Goal: Task Accomplishment & Management: Manage account settings

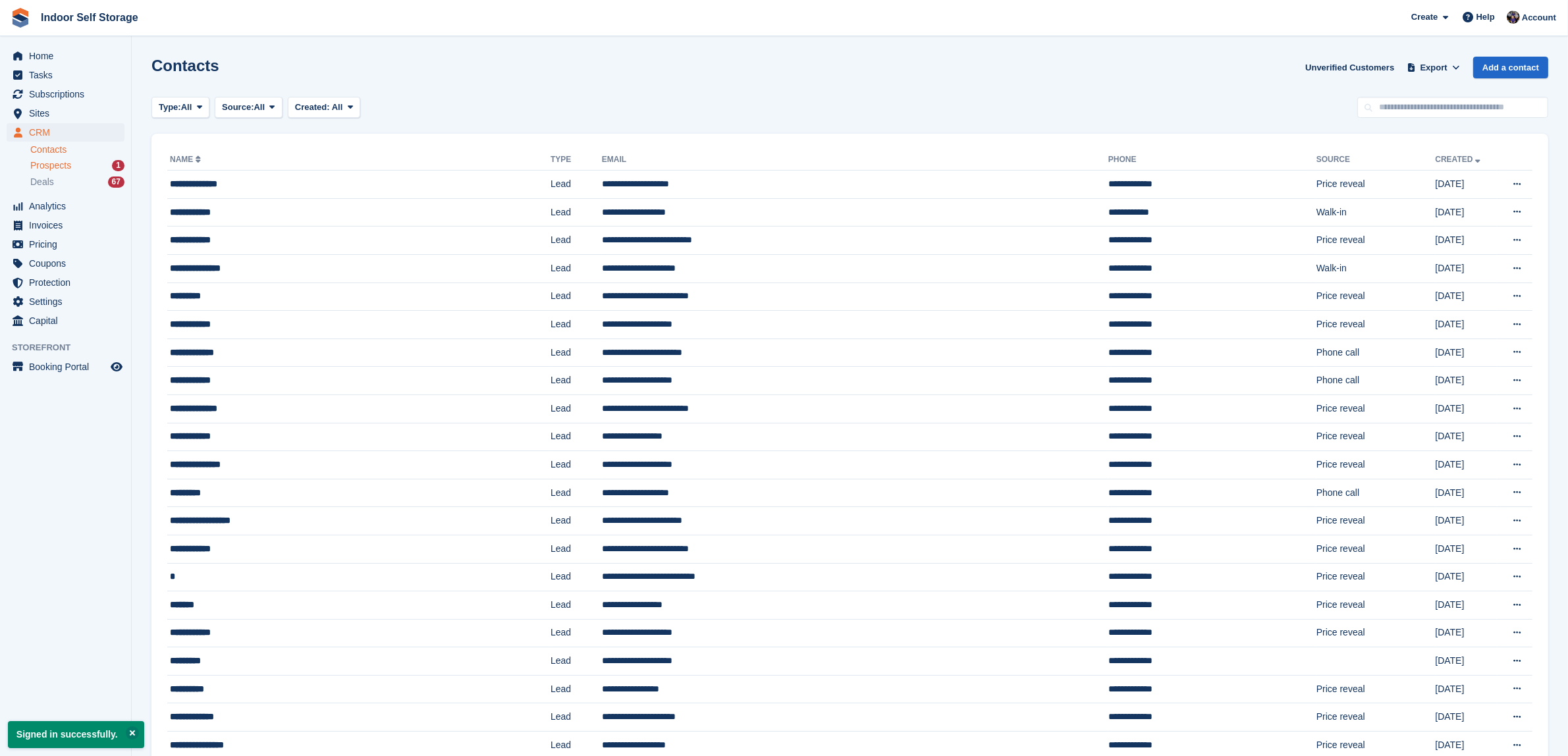
click at [37, 162] on span "Prospects" at bounding box center [50, 165] width 41 height 12
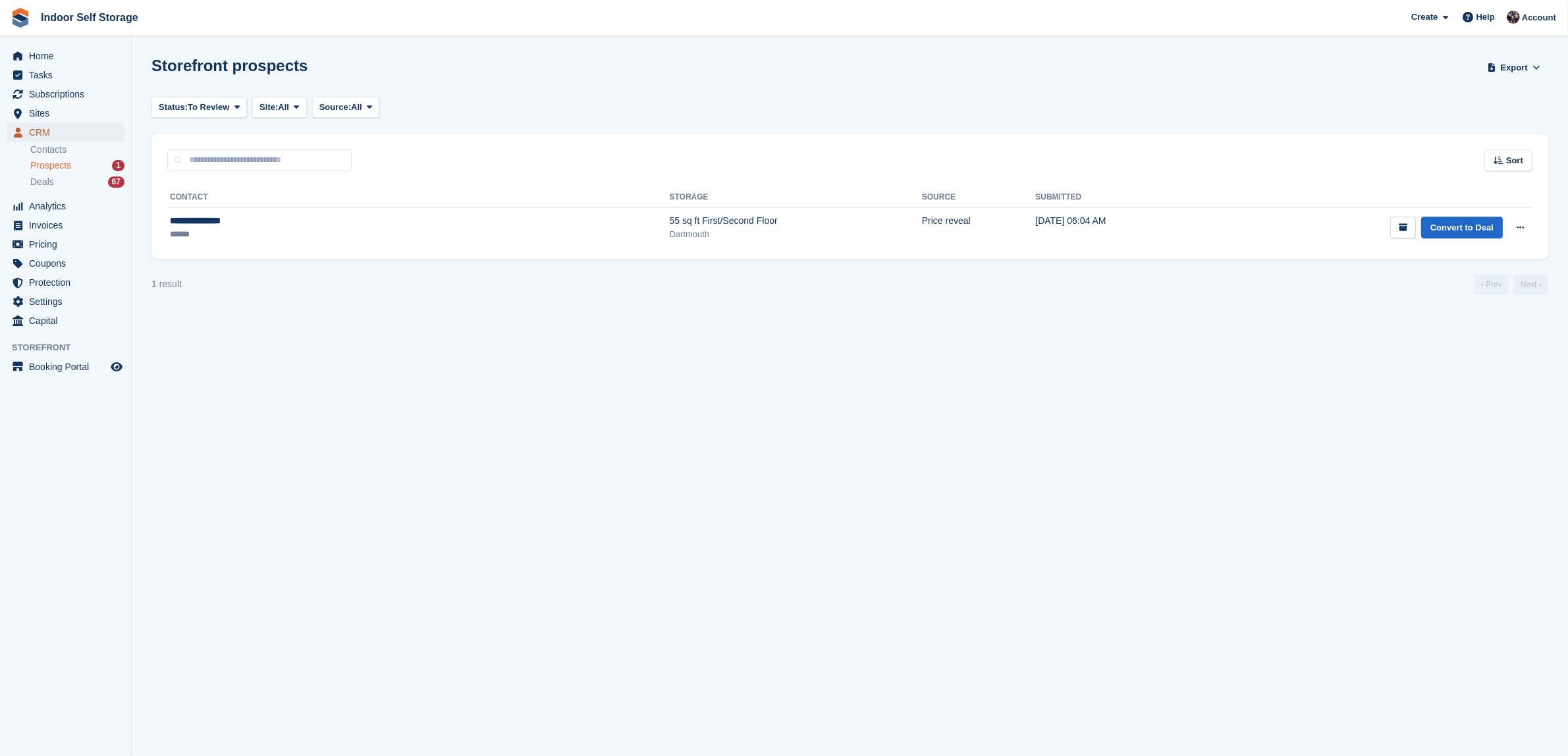
click at [34, 133] on span "CRM" at bounding box center [68, 132] width 79 height 19
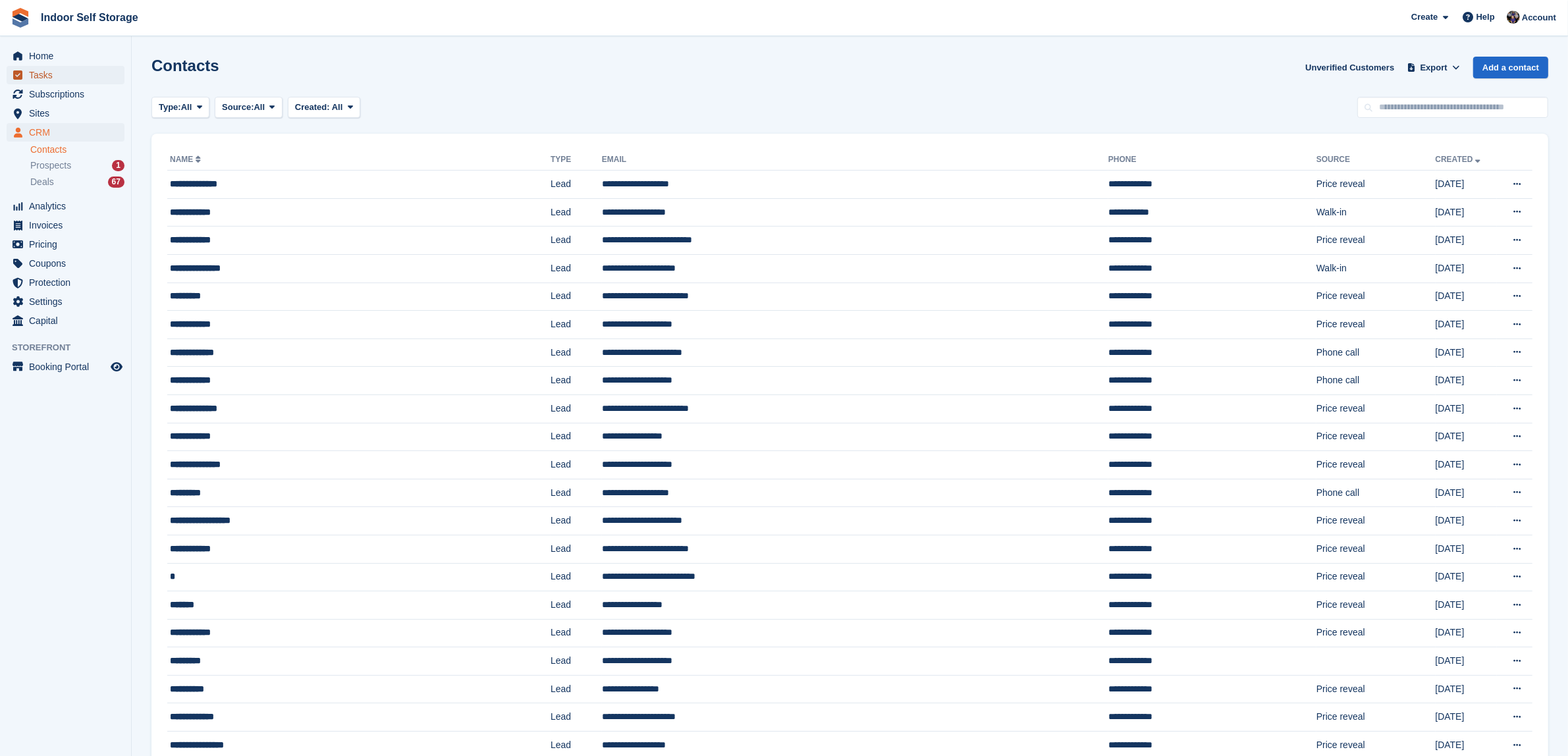
click at [37, 73] on span "Tasks" at bounding box center [68, 75] width 79 height 19
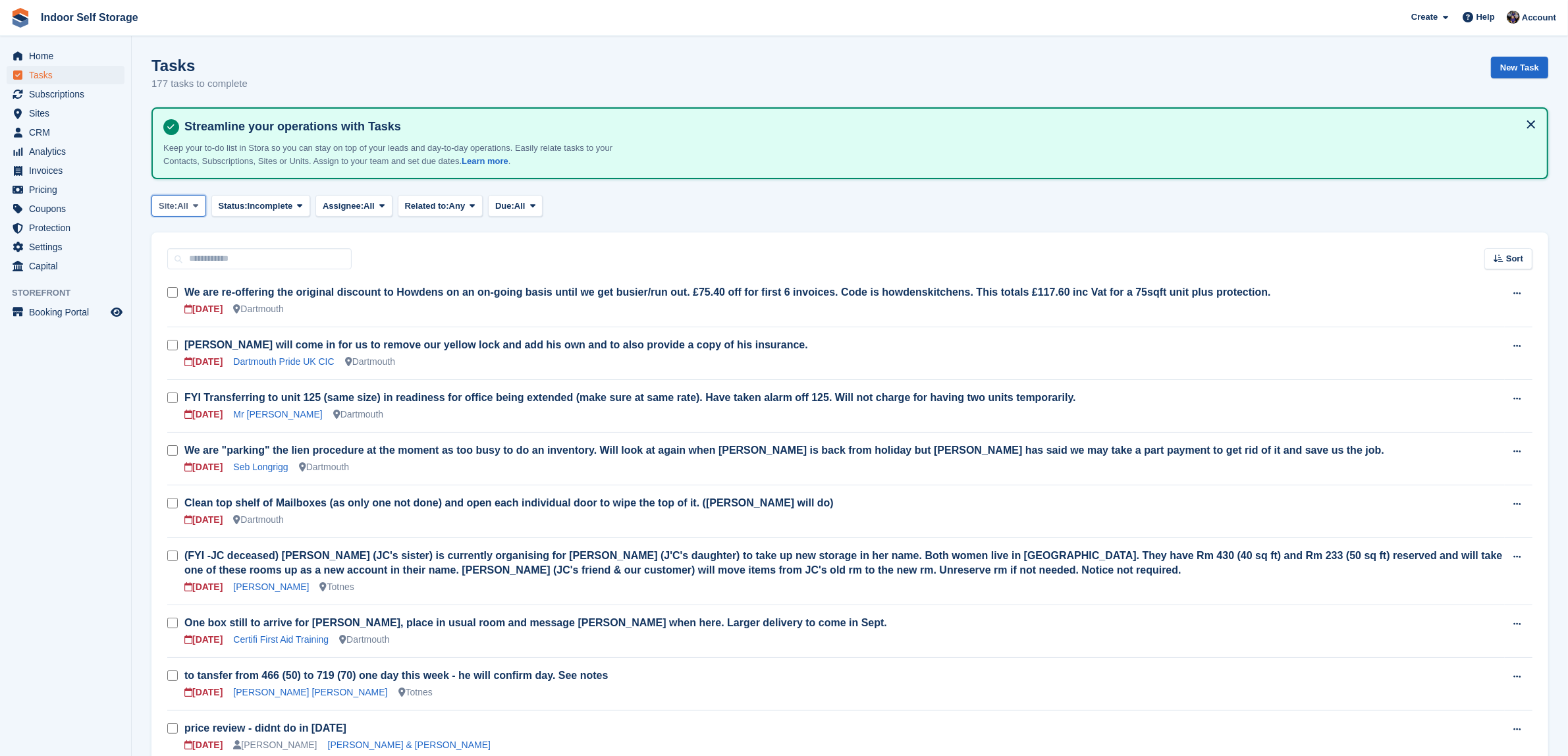
click at [198, 202] on icon at bounding box center [195, 206] width 5 height 9
click at [189, 280] on link "Totnes" at bounding box center [215, 284] width 115 height 24
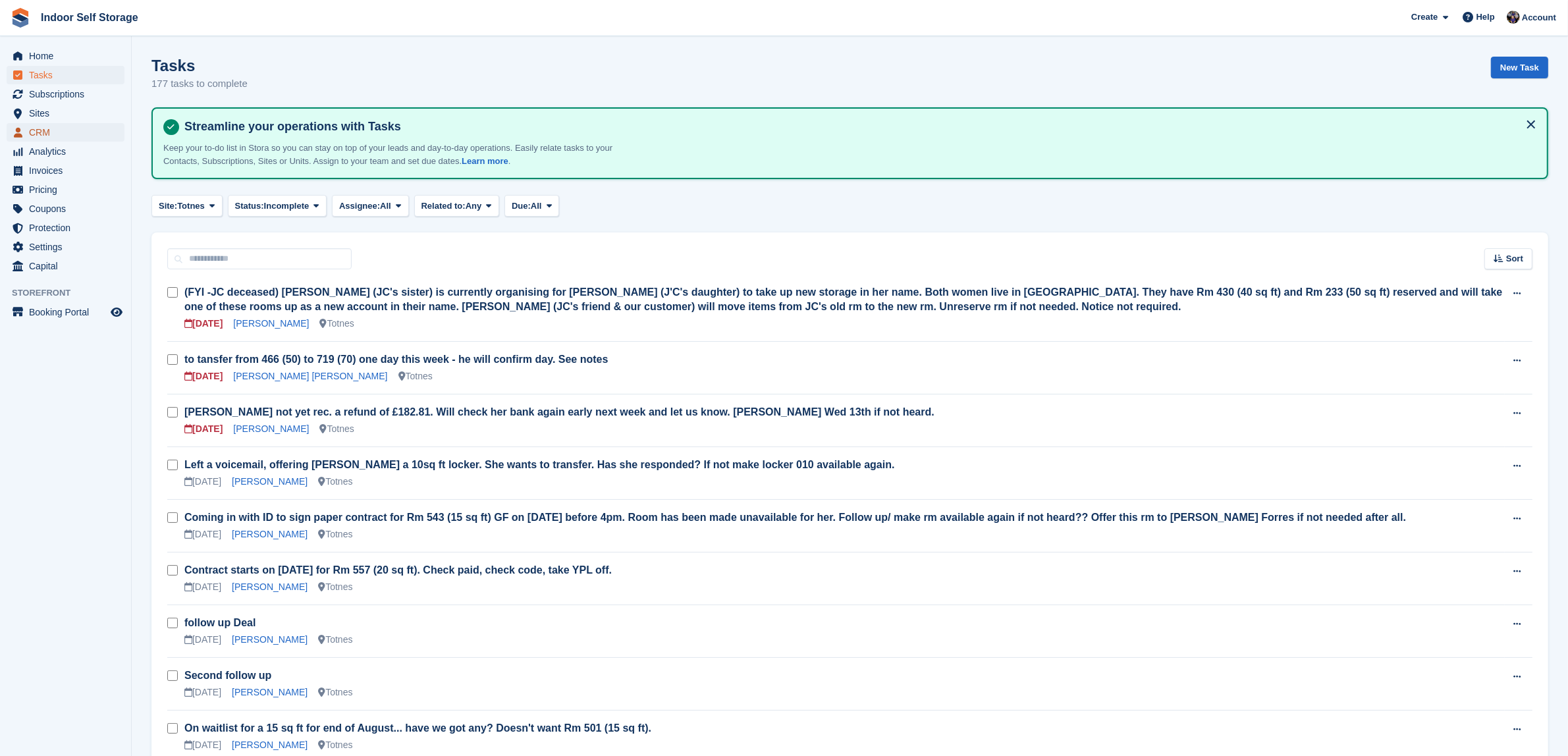
click at [34, 129] on span "CRM" at bounding box center [68, 132] width 79 height 19
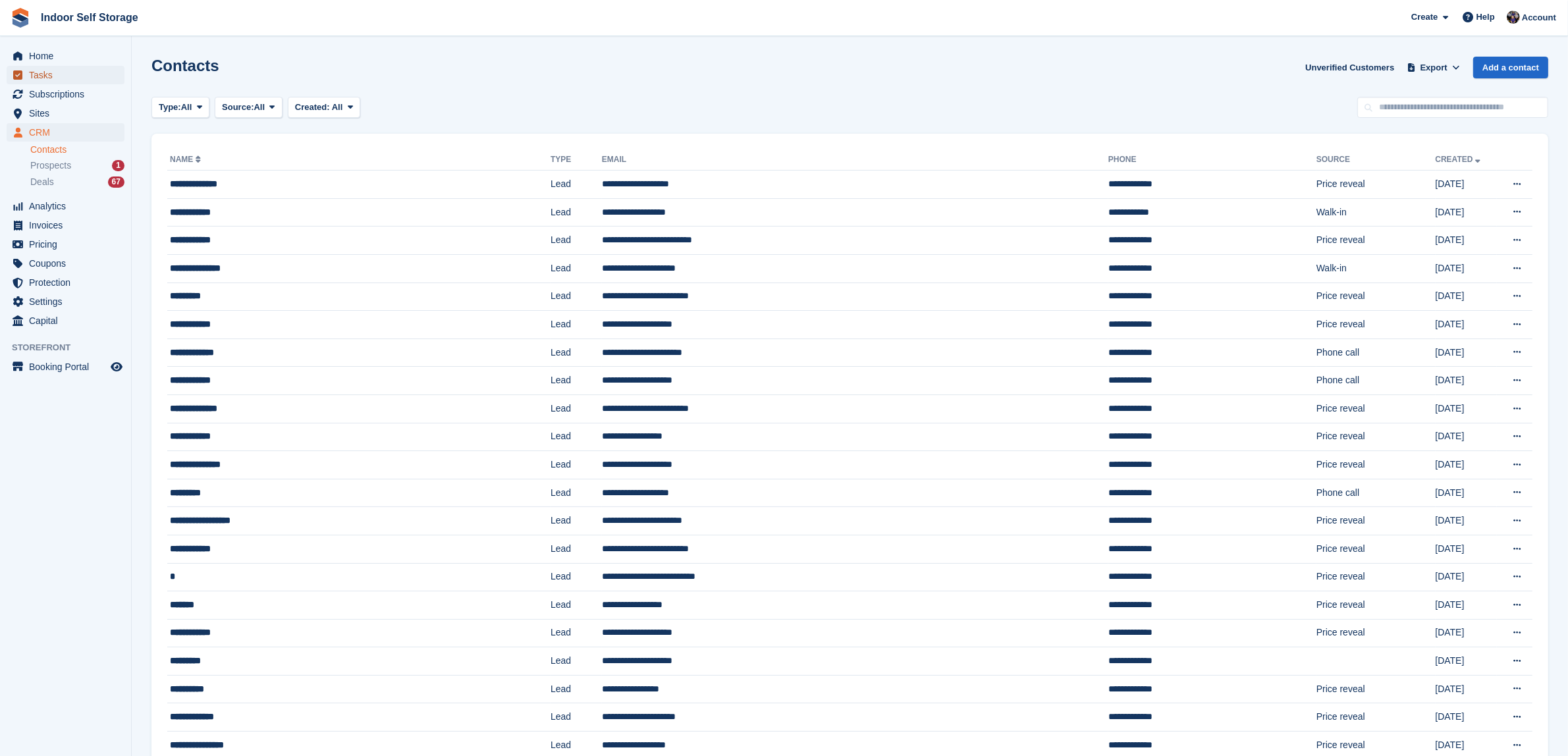
click at [37, 76] on span "Tasks" at bounding box center [68, 75] width 79 height 19
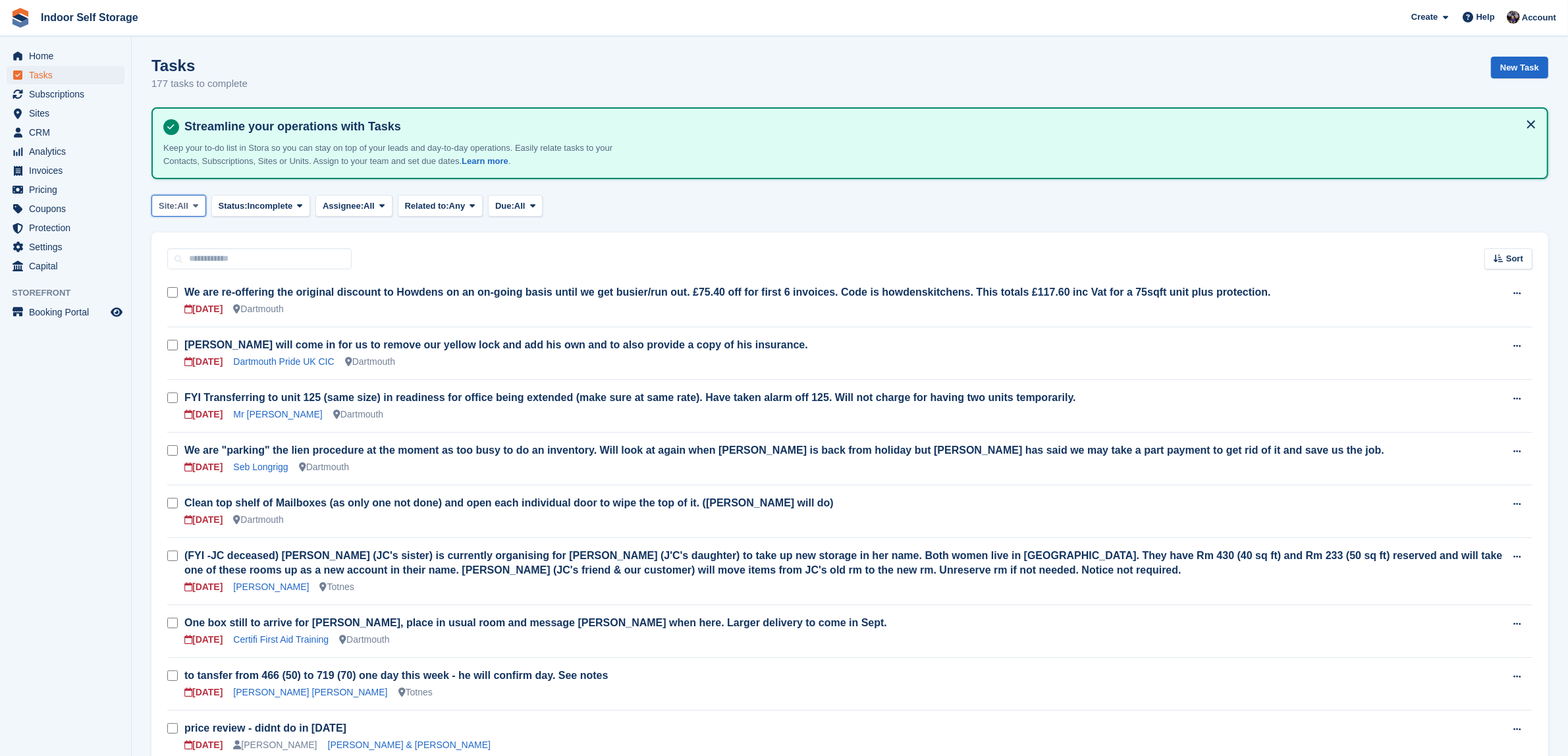
click at [198, 202] on icon at bounding box center [195, 206] width 5 height 9
click at [183, 282] on link "Totnes" at bounding box center [215, 284] width 115 height 24
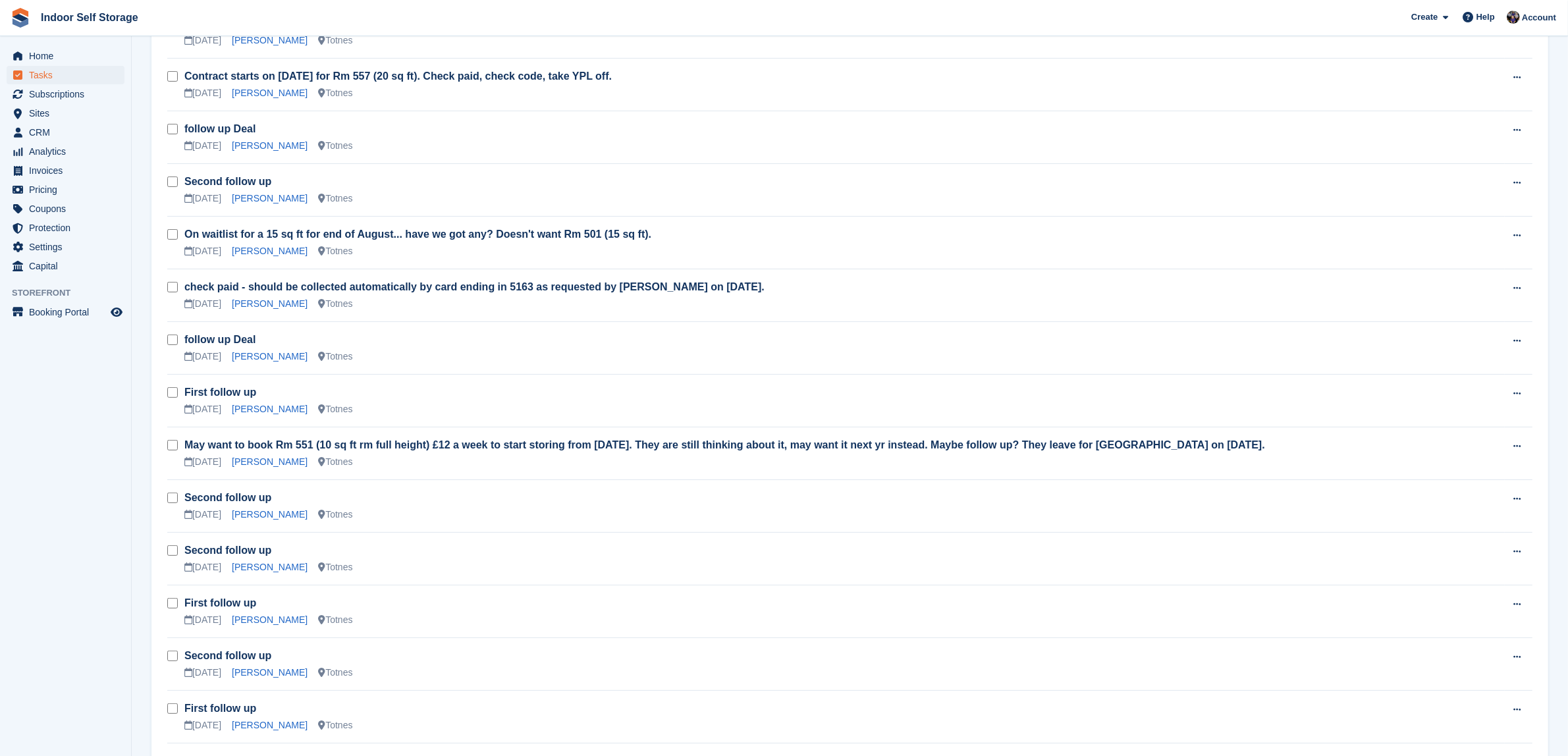
scroll to position [577, 0]
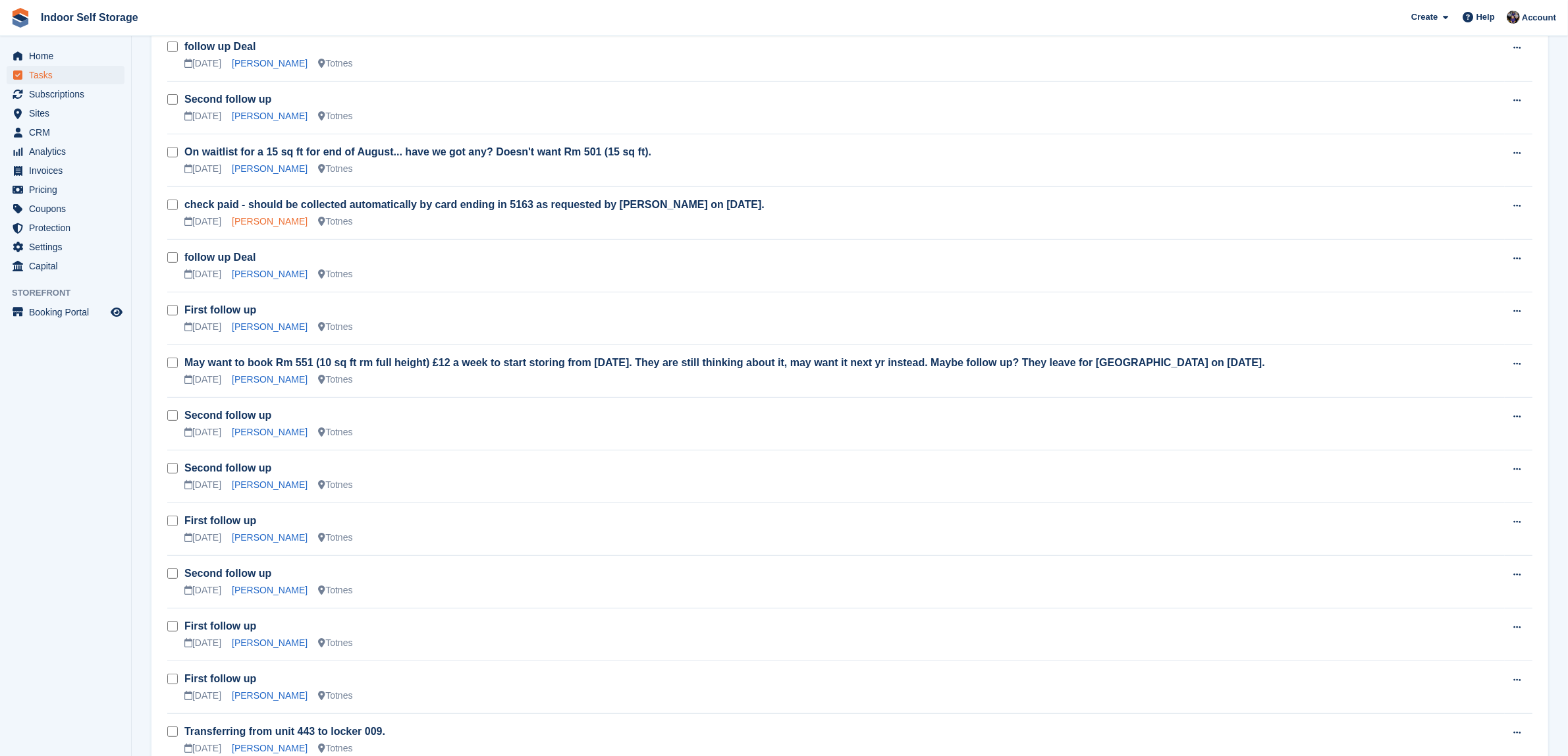
click at [278, 221] on link "[PERSON_NAME]" at bounding box center [270, 221] width 76 height 11
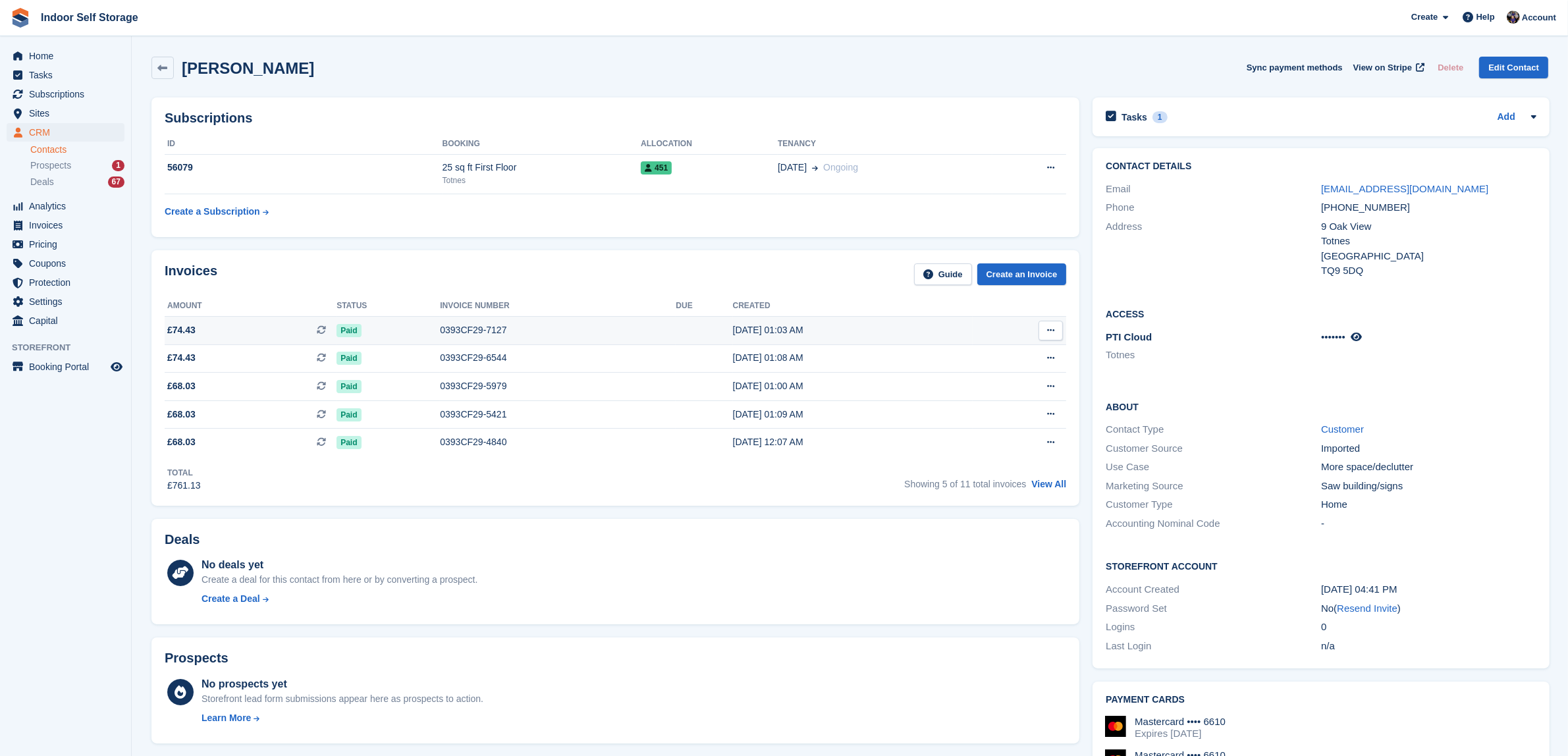
click at [639, 338] on td "0393CF29-7127" at bounding box center [558, 331] width 236 height 28
click at [40, 130] on span "CRM" at bounding box center [68, 132] width 79 height 19
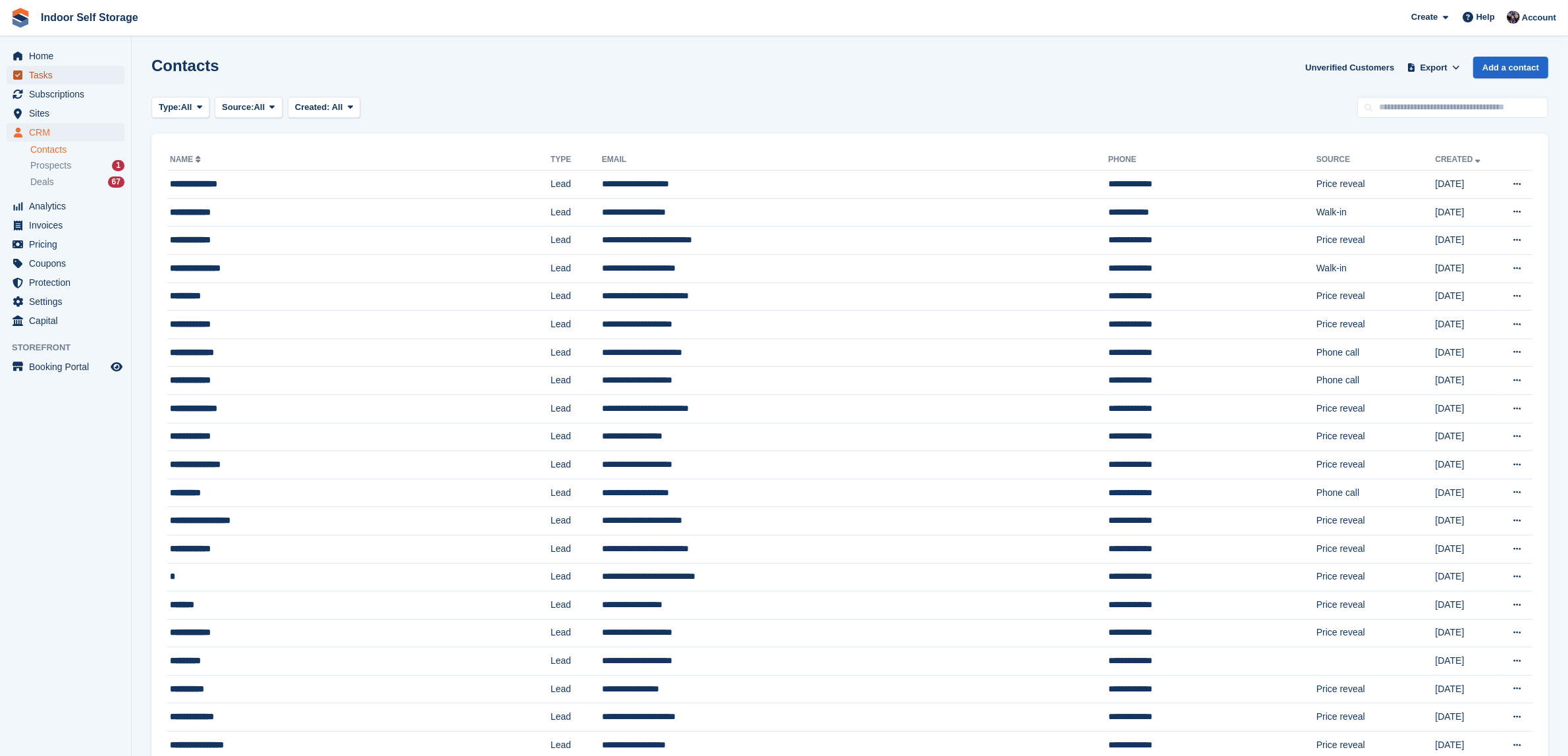
click at [37, 73] on span "Tasks" at bounding box center [68, 75] width 79 height 19
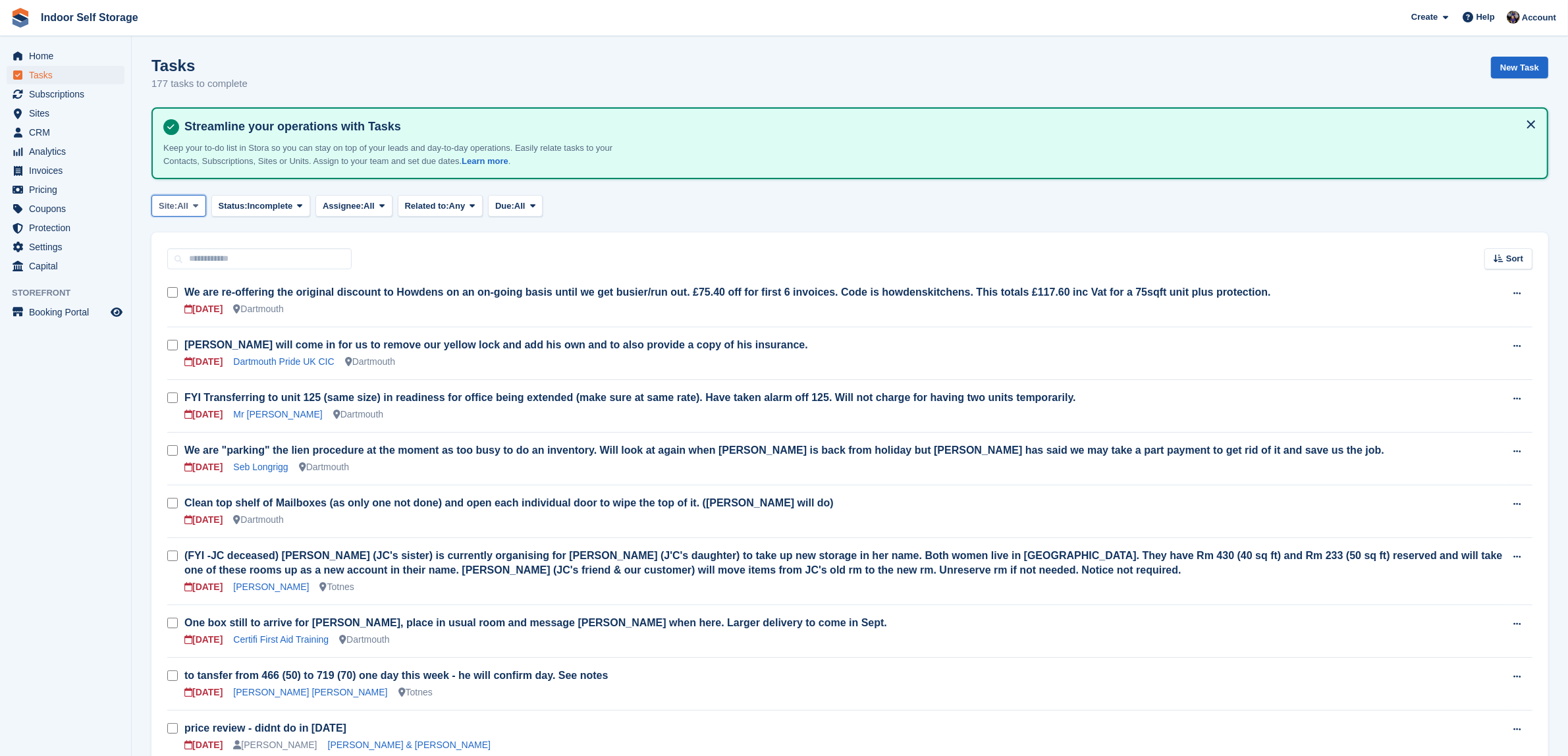
click at [198, 202] on icon at bounding box center [195, 206] width 5 height 9
click at [181, 290] on link "Totnes" at bounding box center [215, 284] width 115 height 24
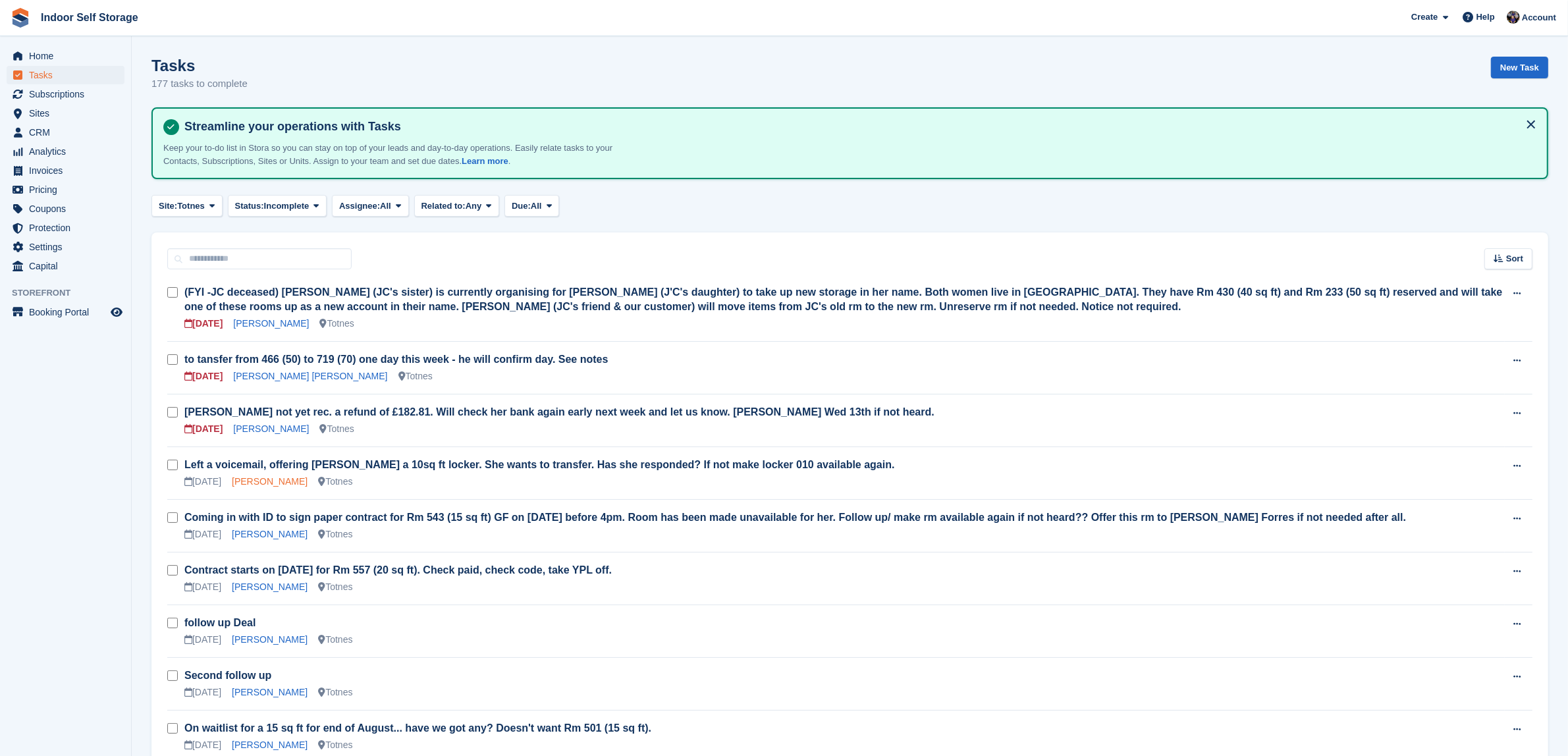
click at [274, 481] on link "[PERSON_NAME]" at bounding box center [270, 482] width 76 height 11
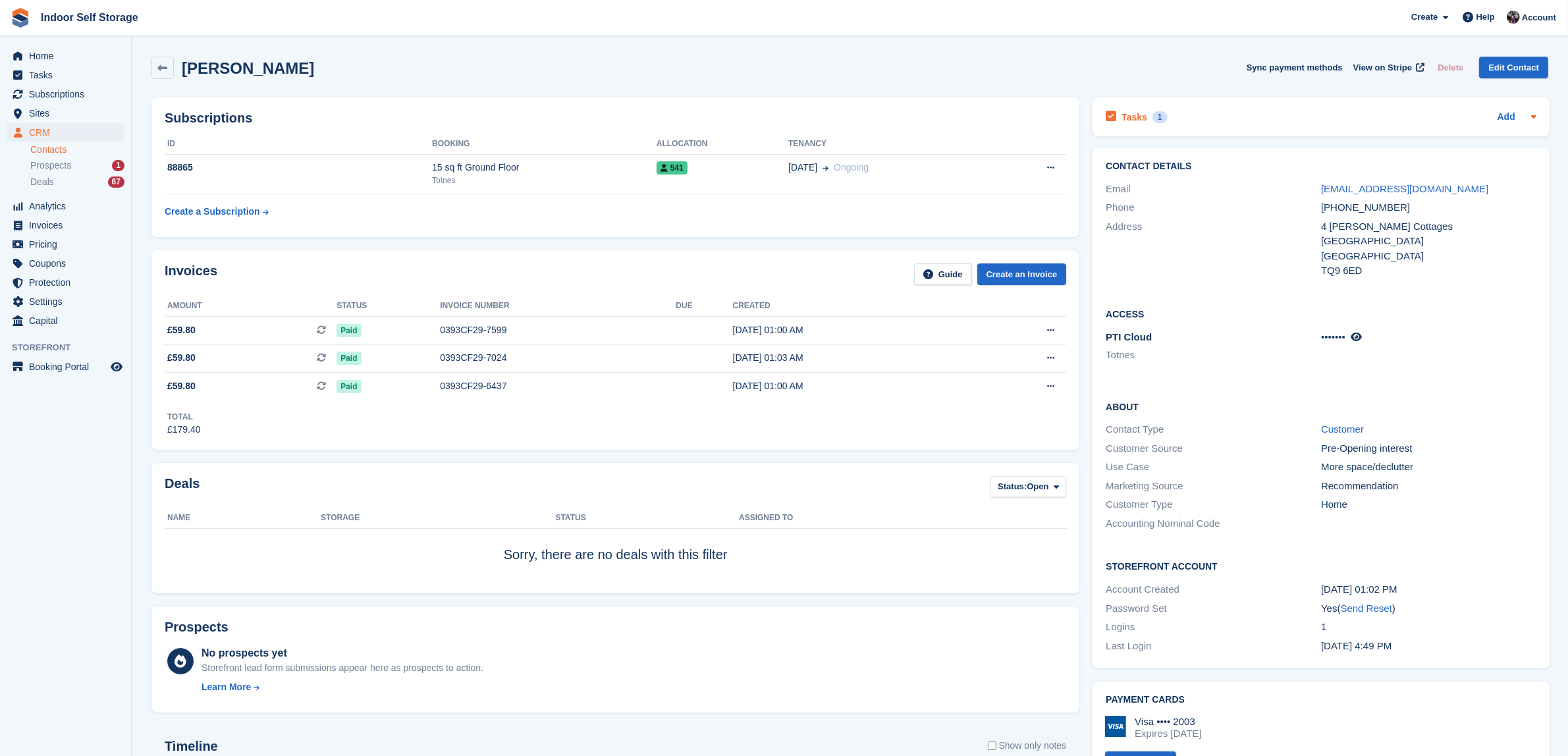
click at [1154, 115] on div "1" at bounding box center [1160, 117] width 15 height 11
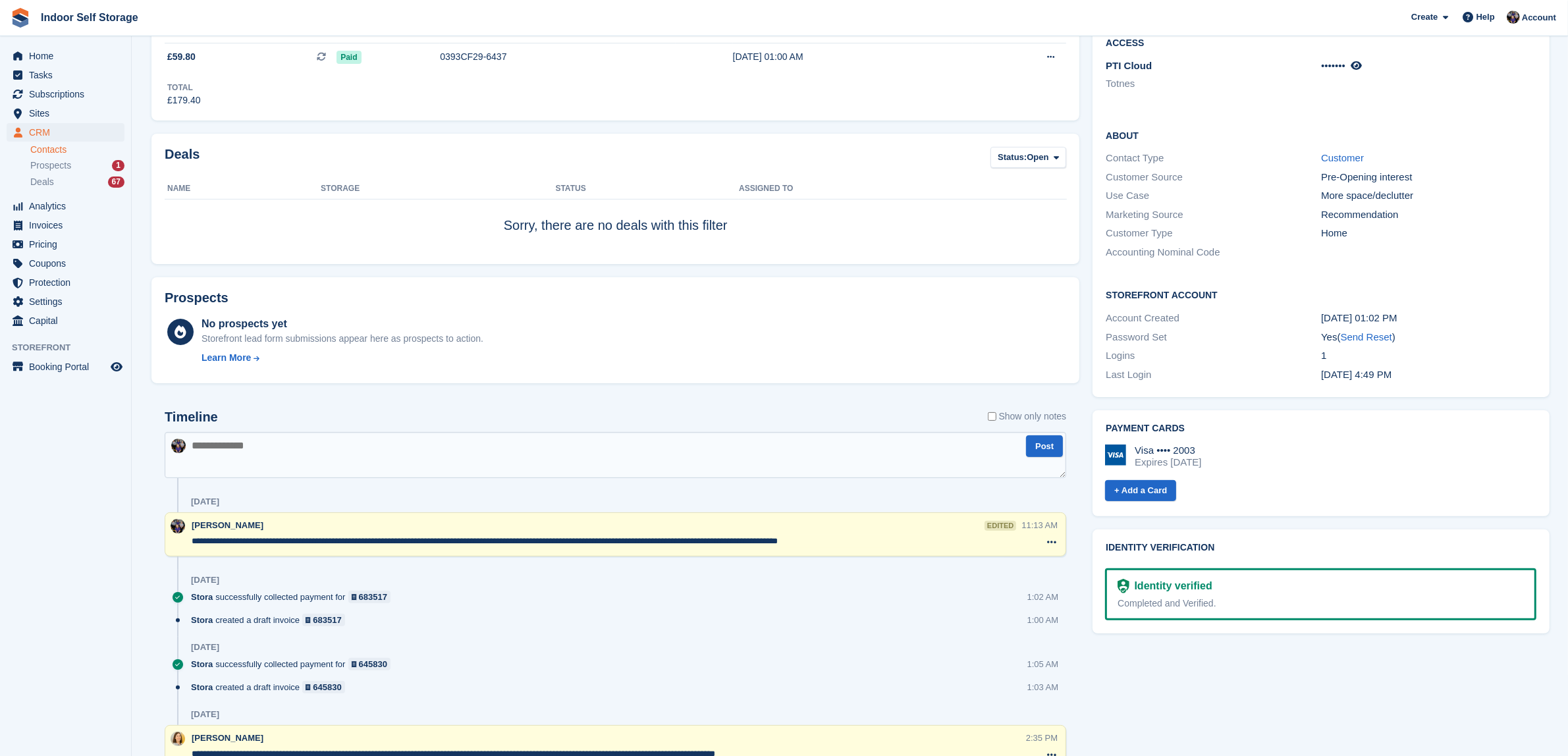
scroll to position [412, 0]
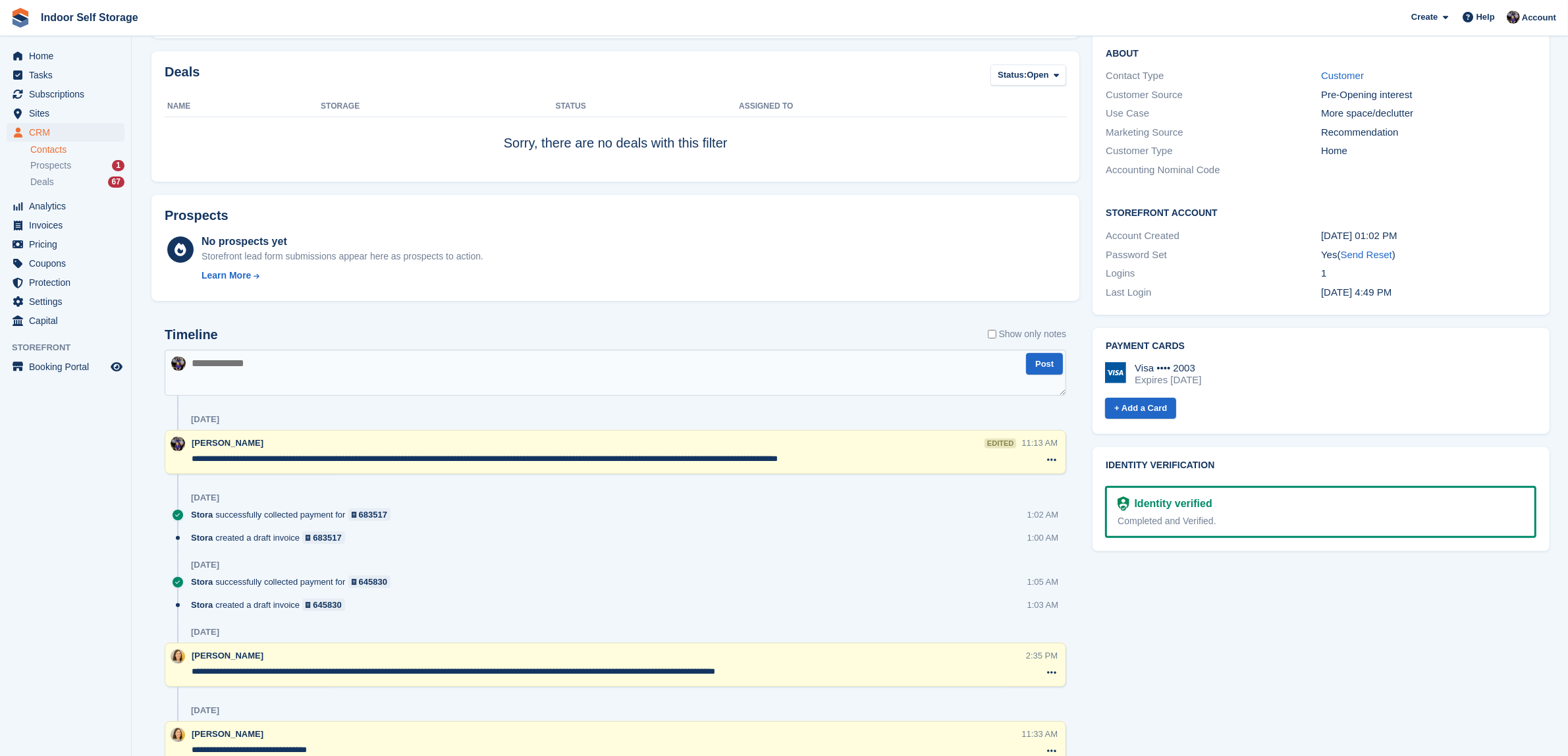
click at [514, 460] on textarea "**********" at bounding box center [606, 459] width 829 height 13
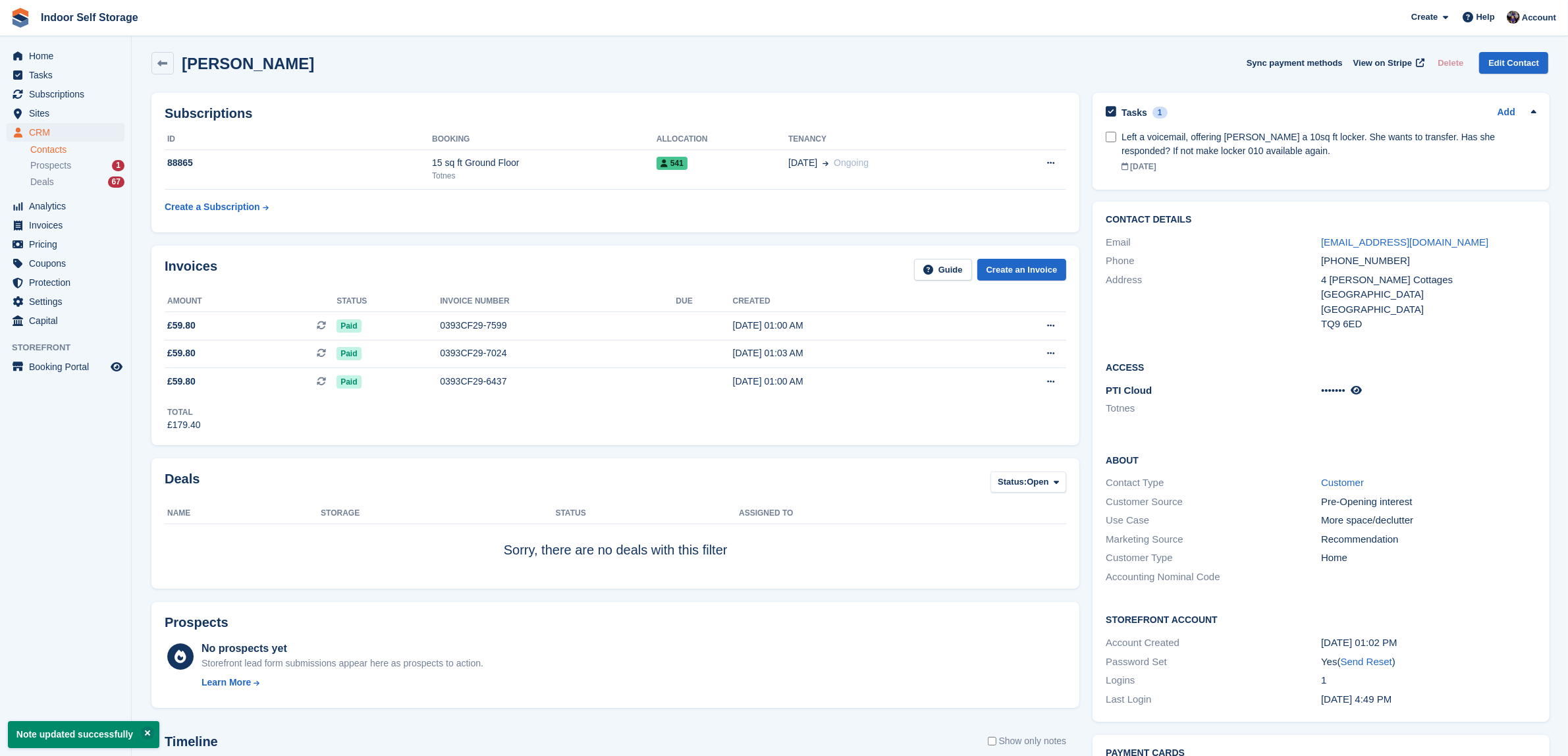
scroll to position [0, 0]
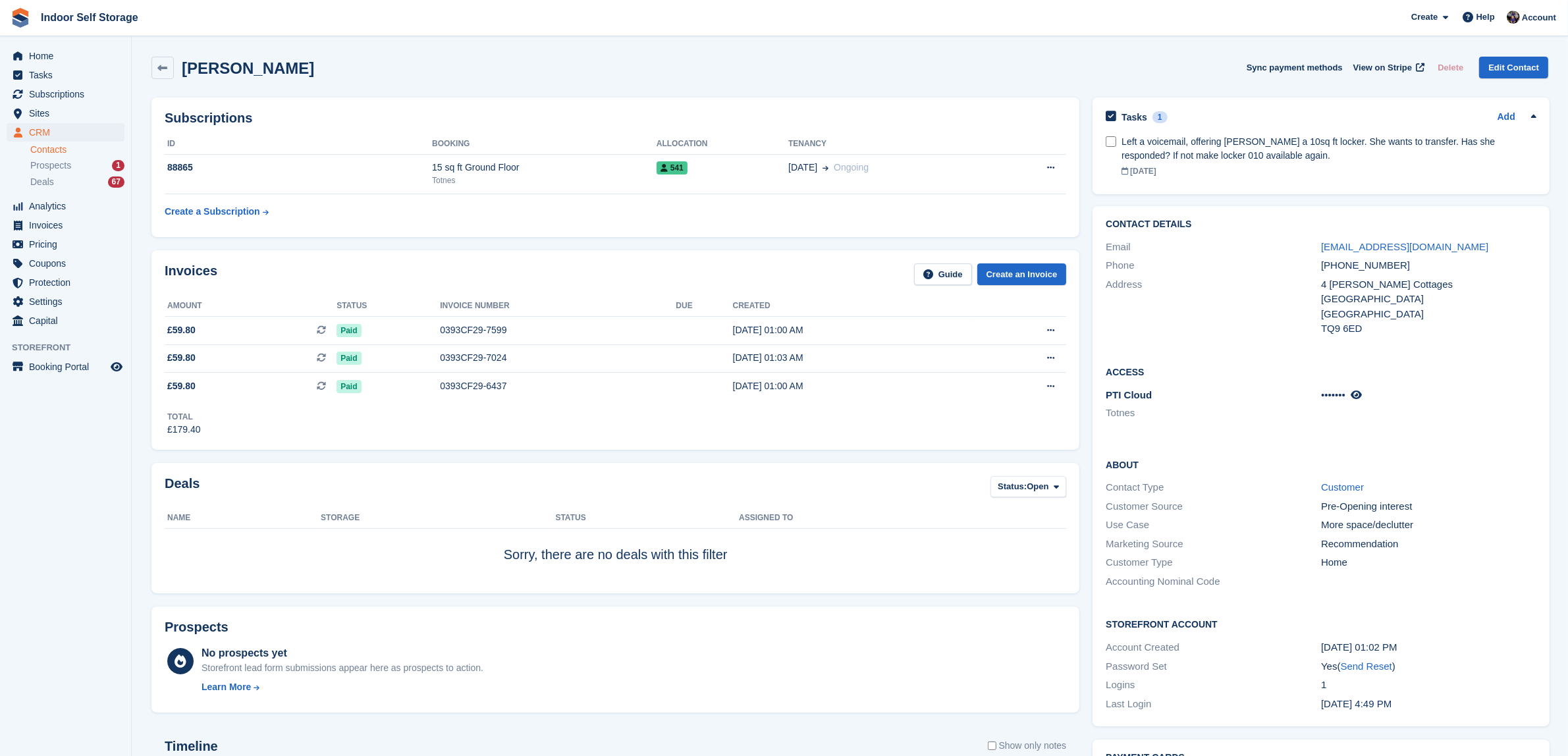
type textarea "**********"
click at [46, 145] on link "Contacts" at bounding box center [77, 149] width 95 height 12
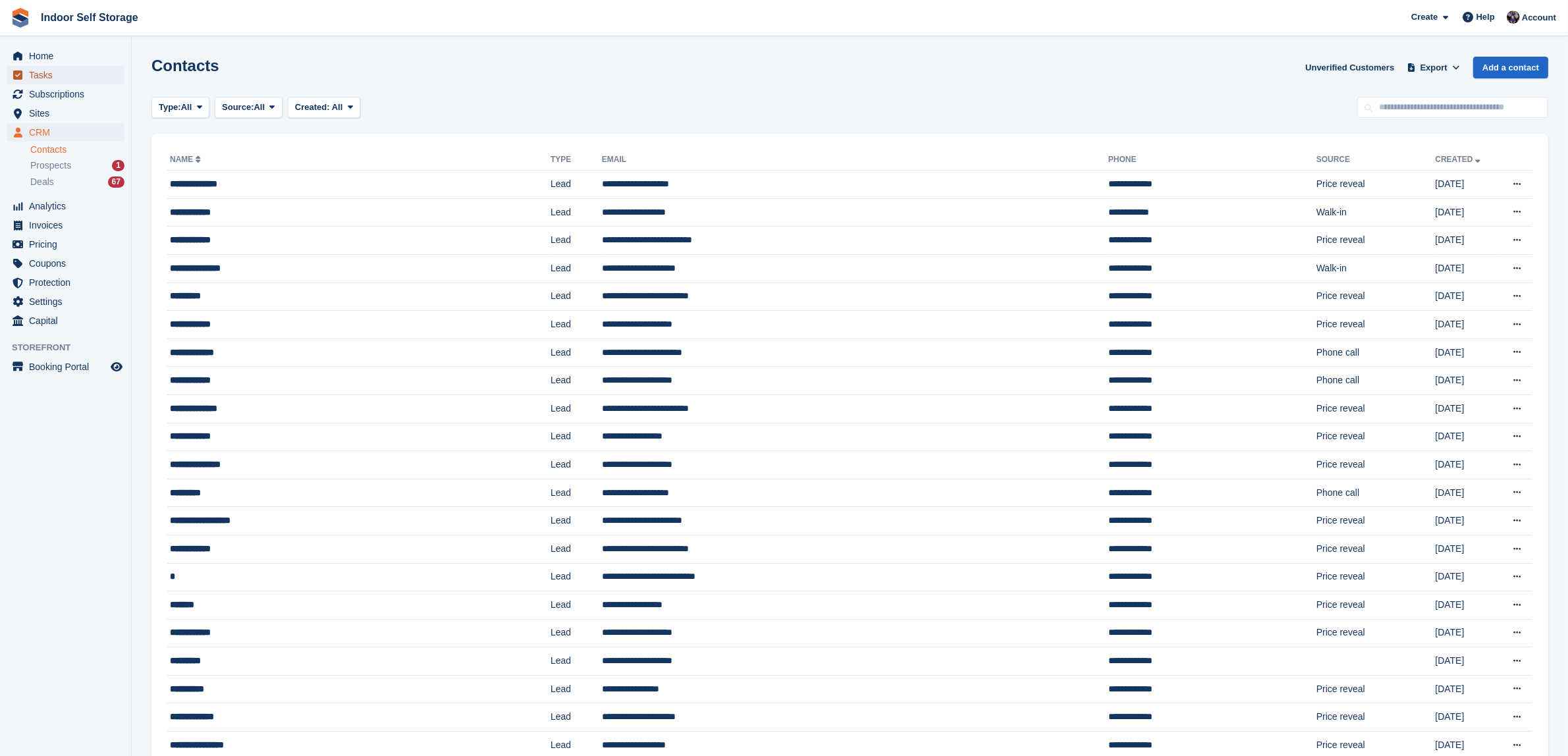
click at [40, 73] on span "Tasks" at bounding box center [68, 75] width 79 height 19
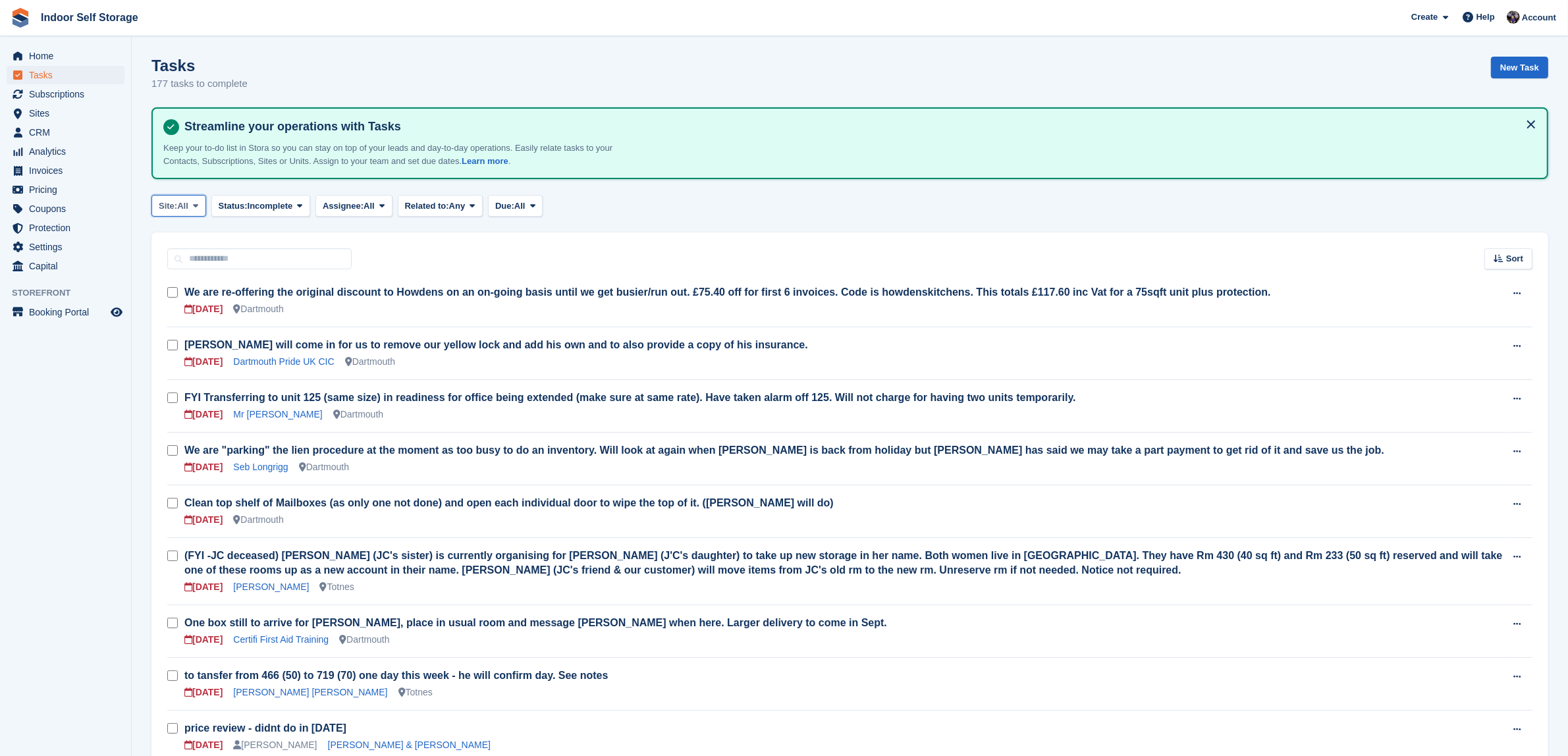
click at [198, 208] on icon at bounding box center [195, 206] width 5 height 9
click at [181, 257] on link "Dartmouth" at bounding box center [215, 261] width 115 height 24
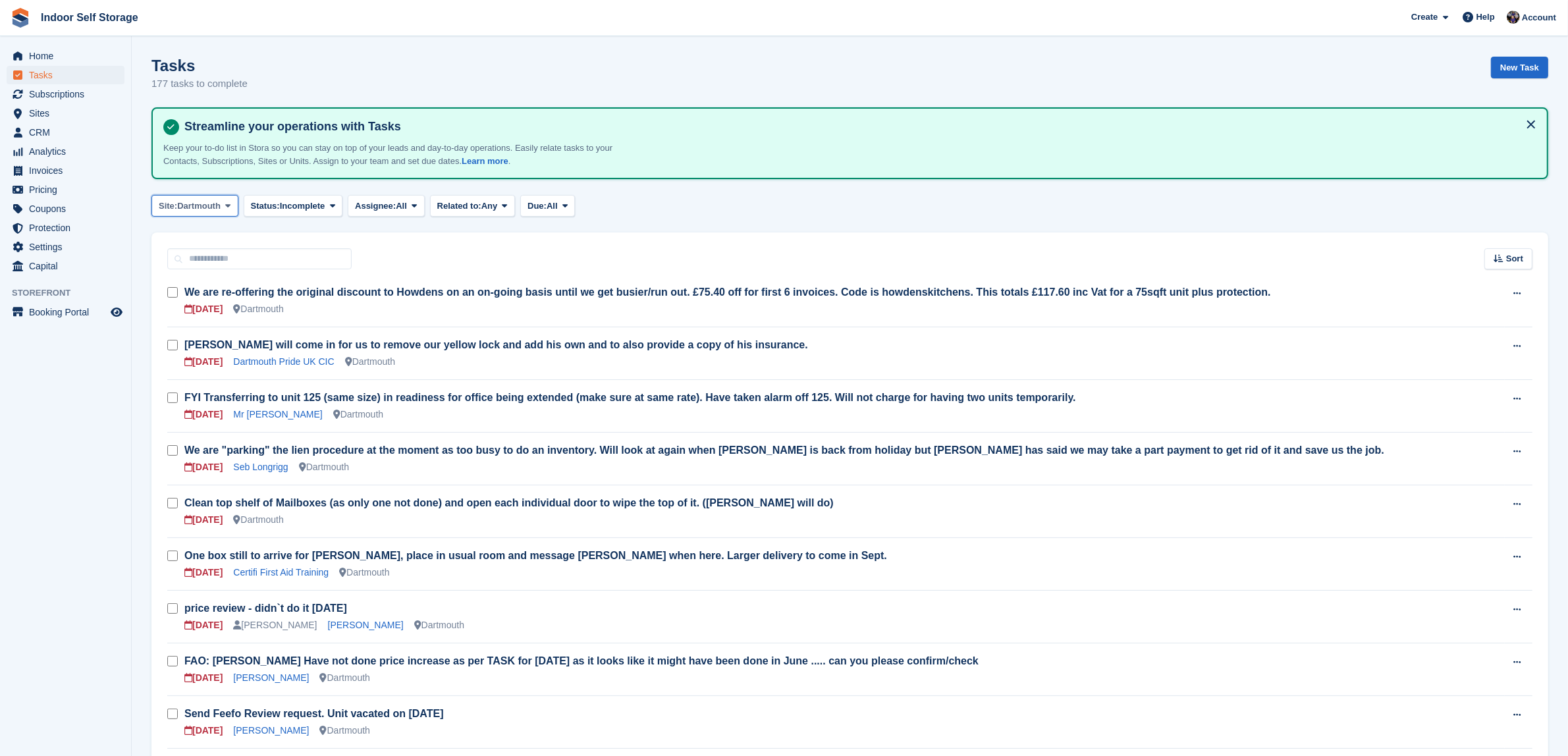
click at [231, 202] on icon at bounding box center [228, 206] width 5 height 9
click at [175, 280] on link "Totnes" at bounding box center [215, 284] width 115 height 24
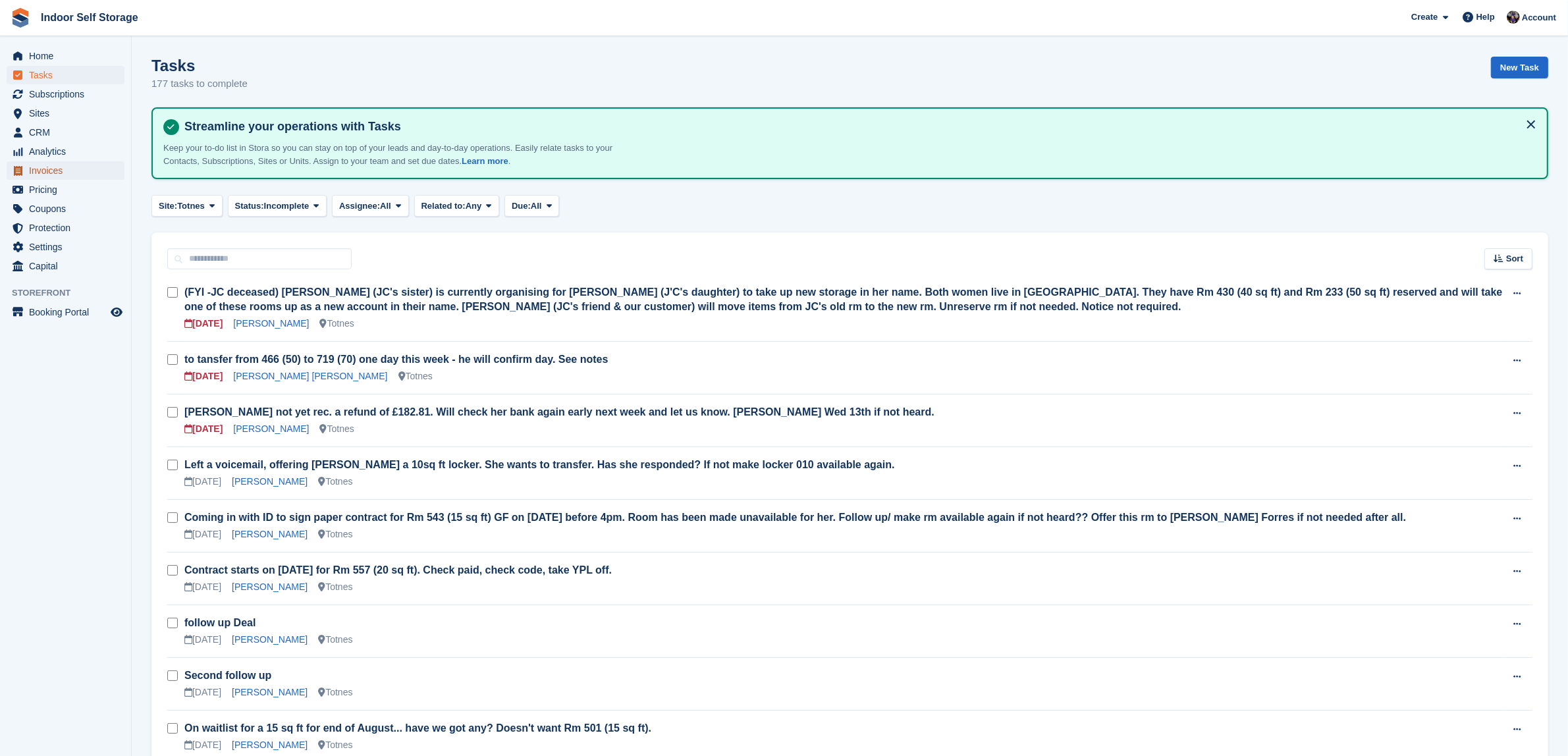
click at [47, 170] on span "Invoices" at bounding box center [68, 171] width 79 height 19
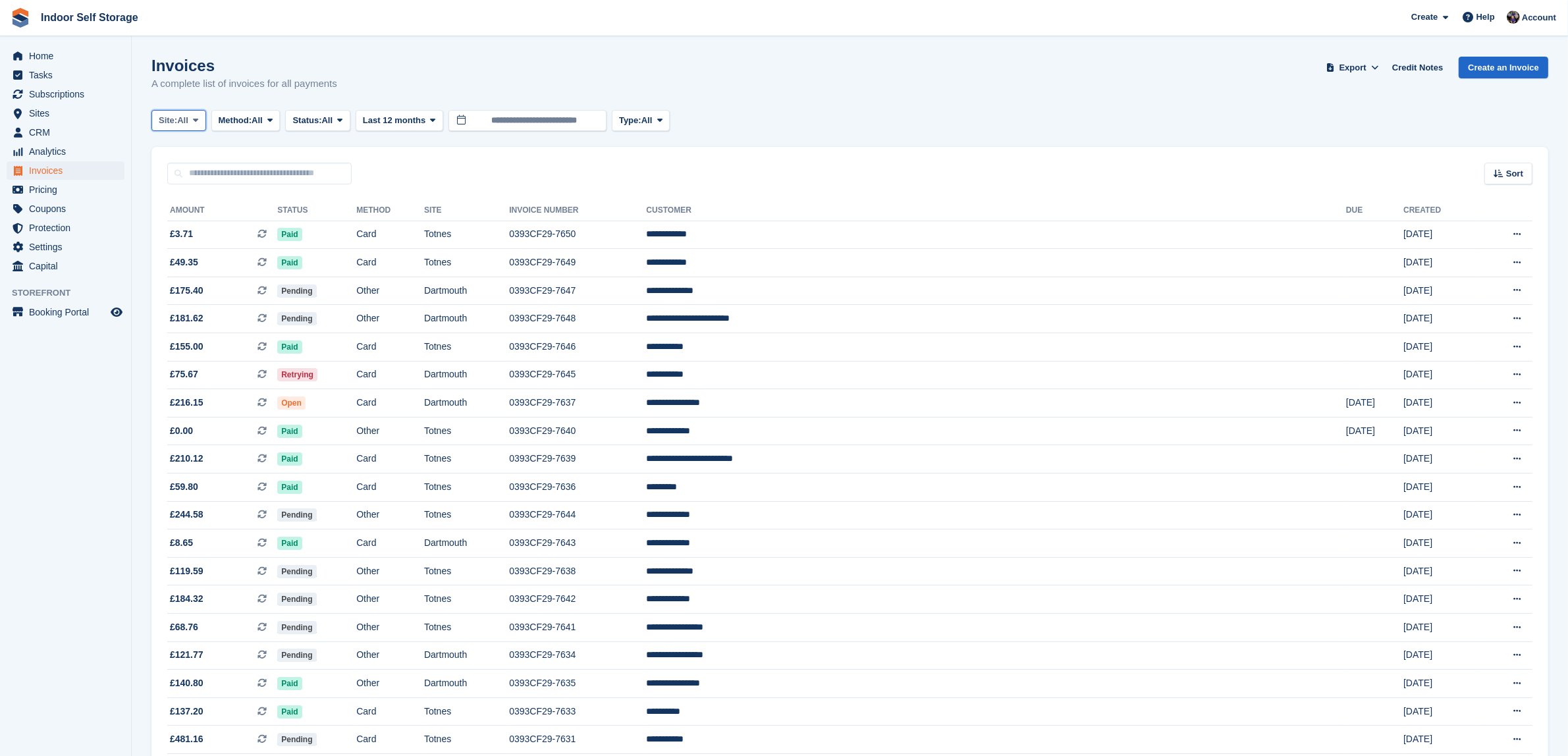
click at [196, 116] on icon at bounding box center [195, 120] width 5 height 9
click at [176, 178] on link "Dartmouth" at bounding box center [215, 175] width 115 height 24
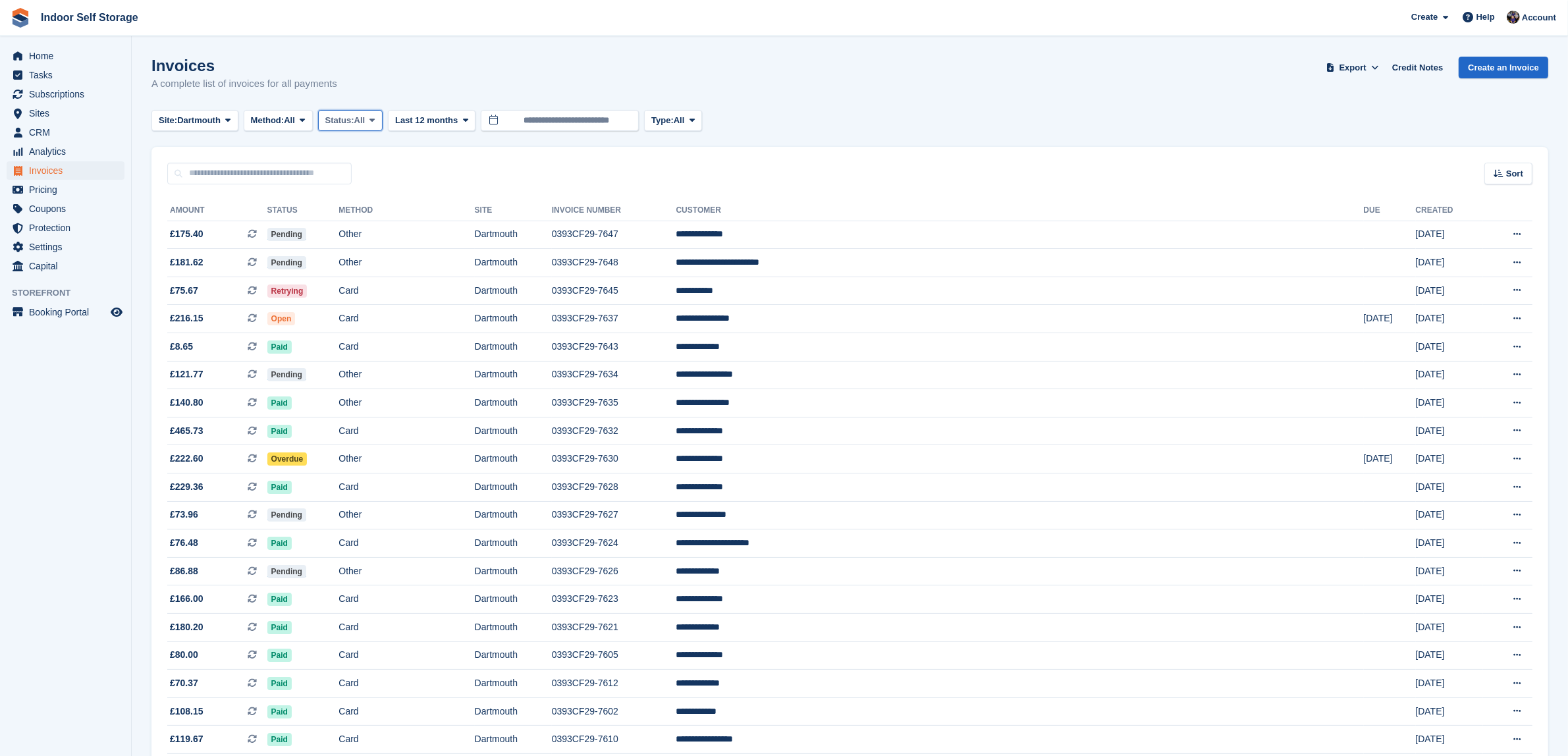
click at [376, 116] on icon at bounding box center [373, 120] width 5 height 9
click at [350, 224] on link "Open" at bounding box center [382, 222] width 115 height 24
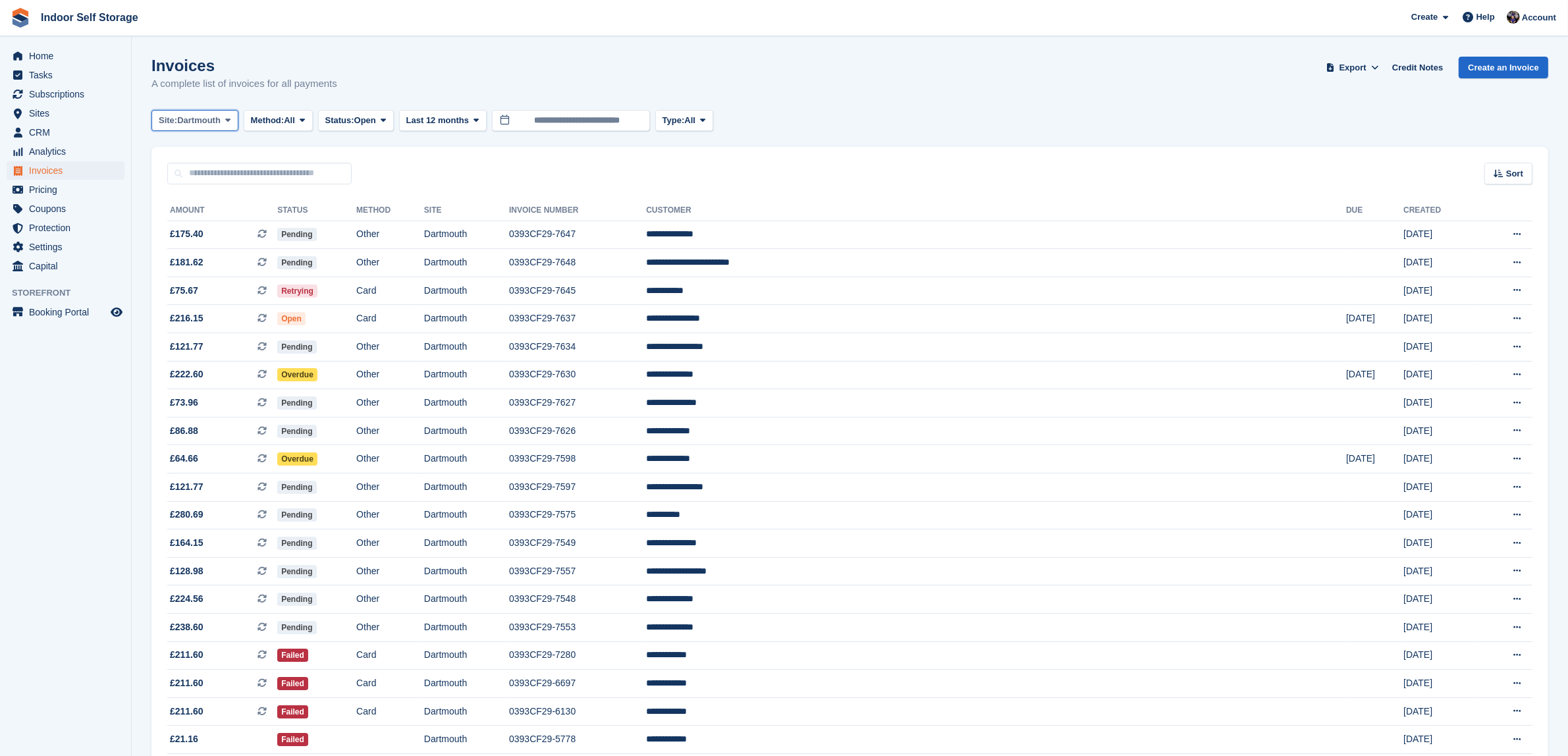
click at [231, 118] on icon at bounding box center [228, 120] width 5 height 9
click at [179, 195] on link "Totnes" at bounding box center [215, 199] width 115 height 24
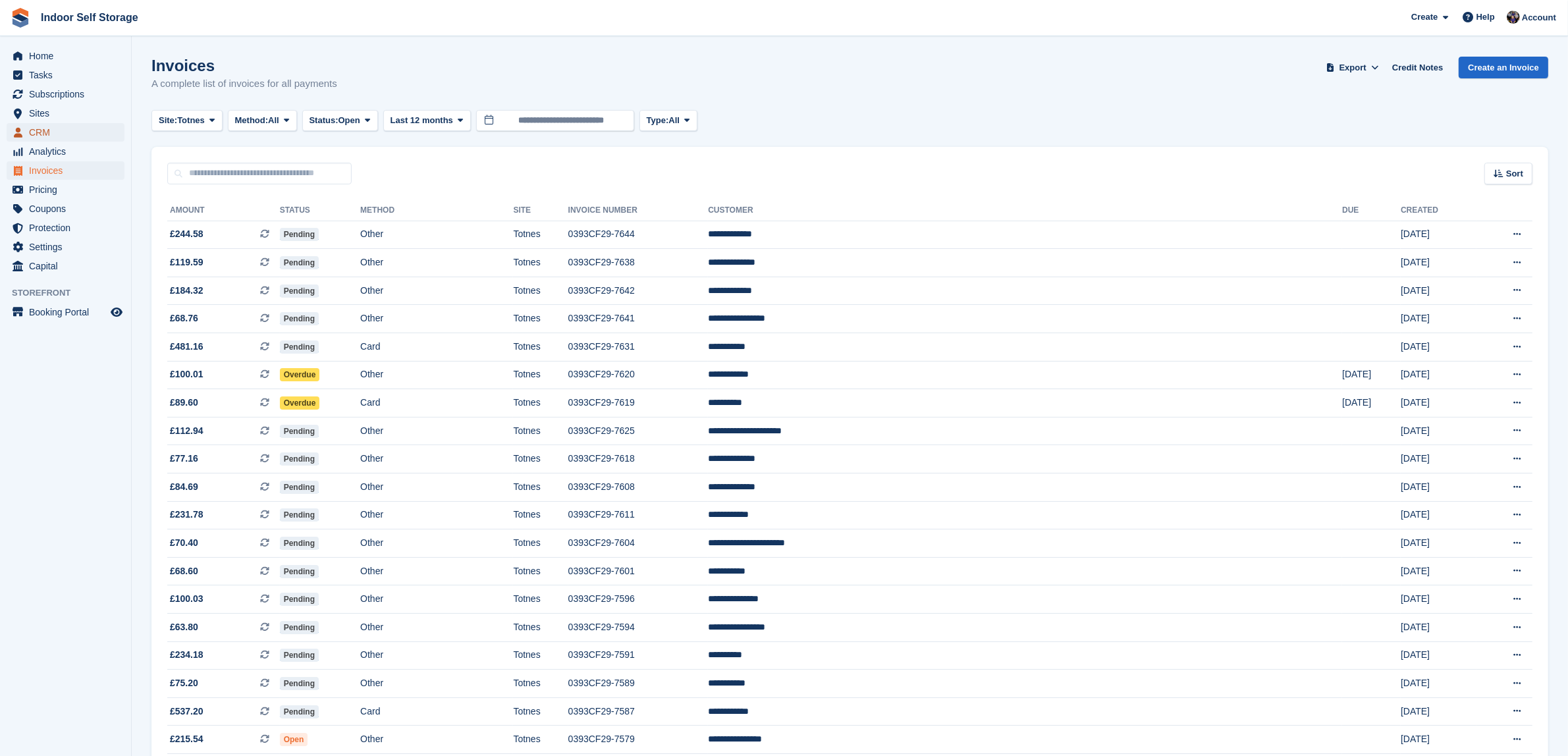
click at [25, 131] on span "menu" at bounding box center [18, 133] width 16 height 16
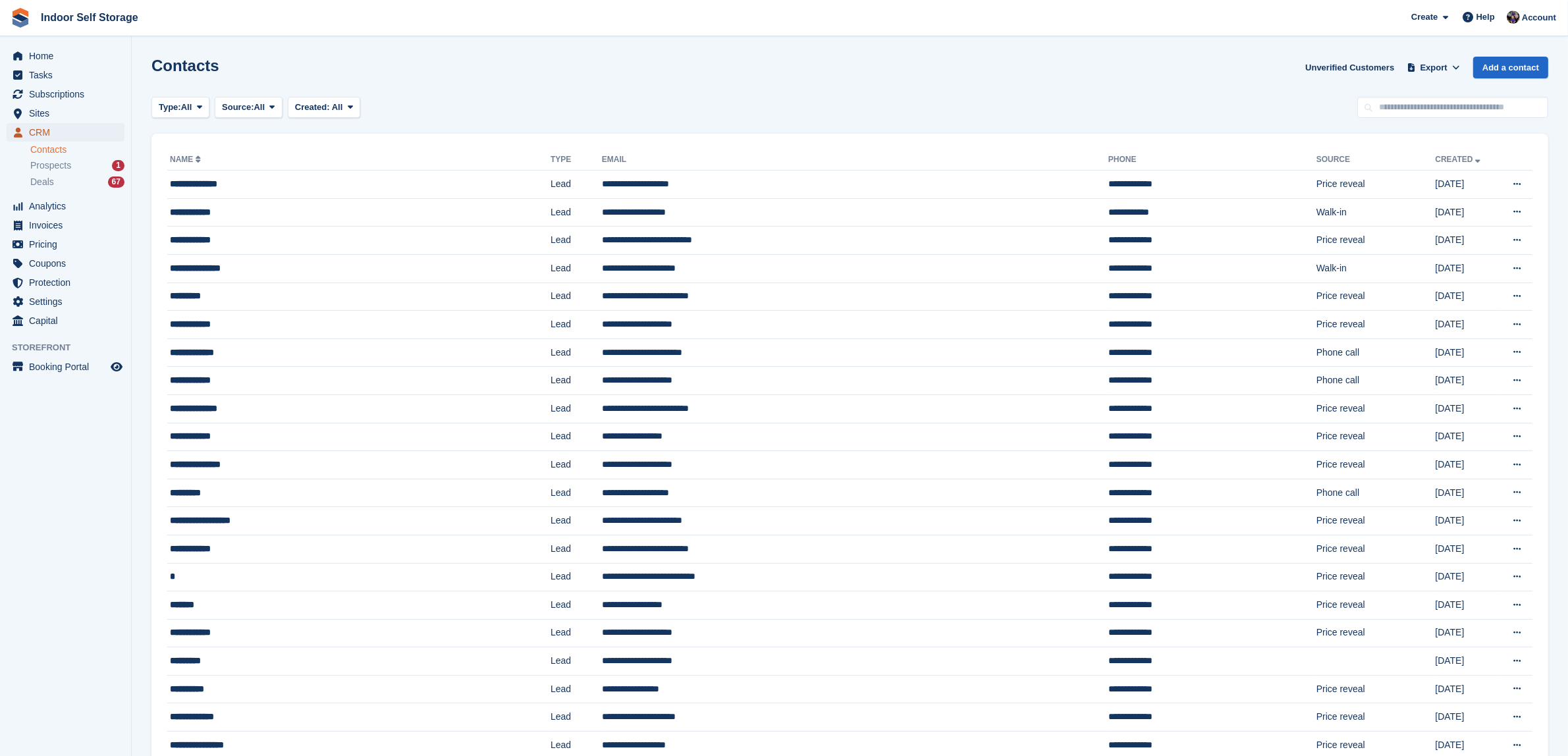
click at [32, 129] on span "CRM" at bounding box center [68, 132] width 79 height 19
click at [1403, 111] on input "text" at bounding box center [1453, 108] width 191 height 22
type input "*******"
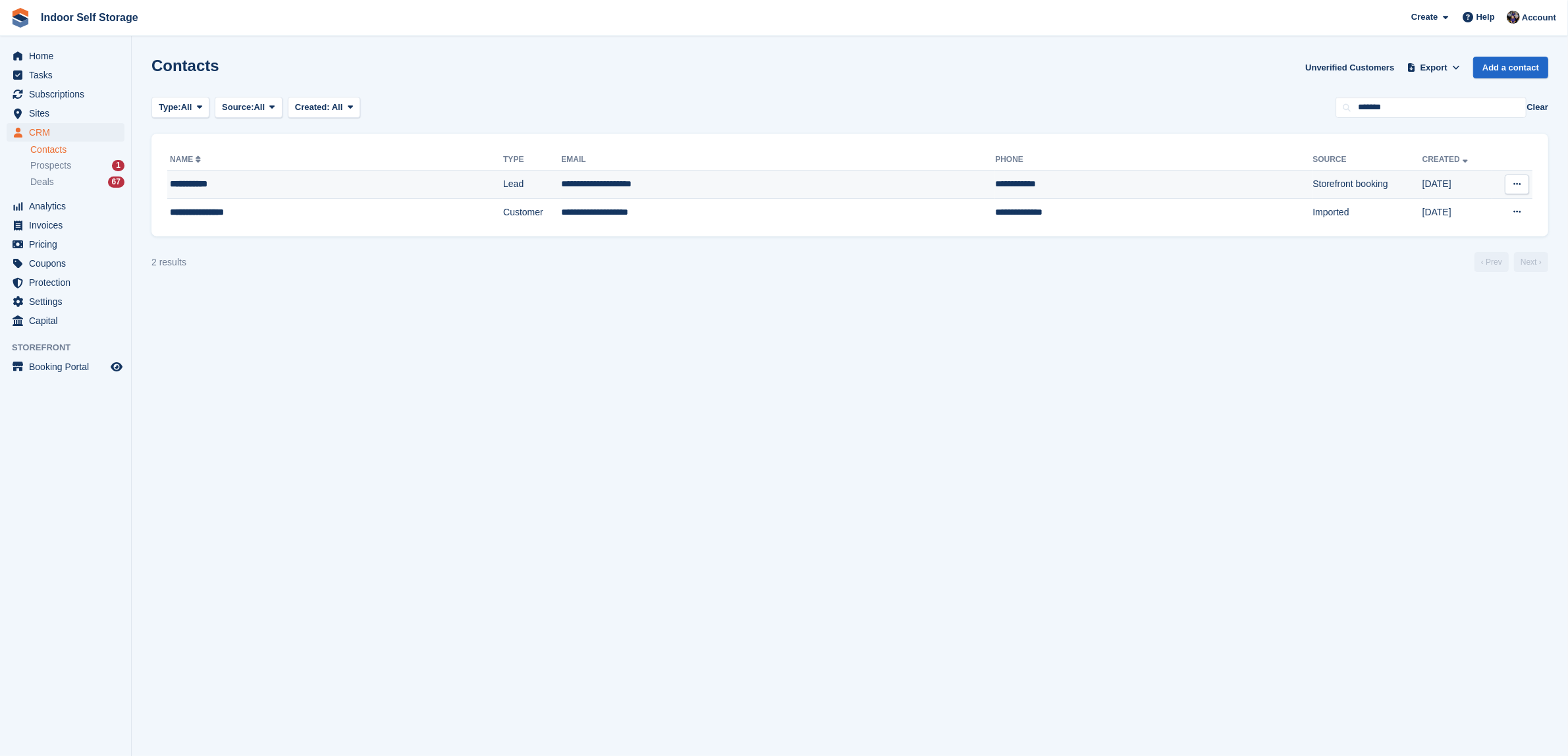
click at [640, 179] on td "**********" at bounding box center [778, 185] width 434 height 28
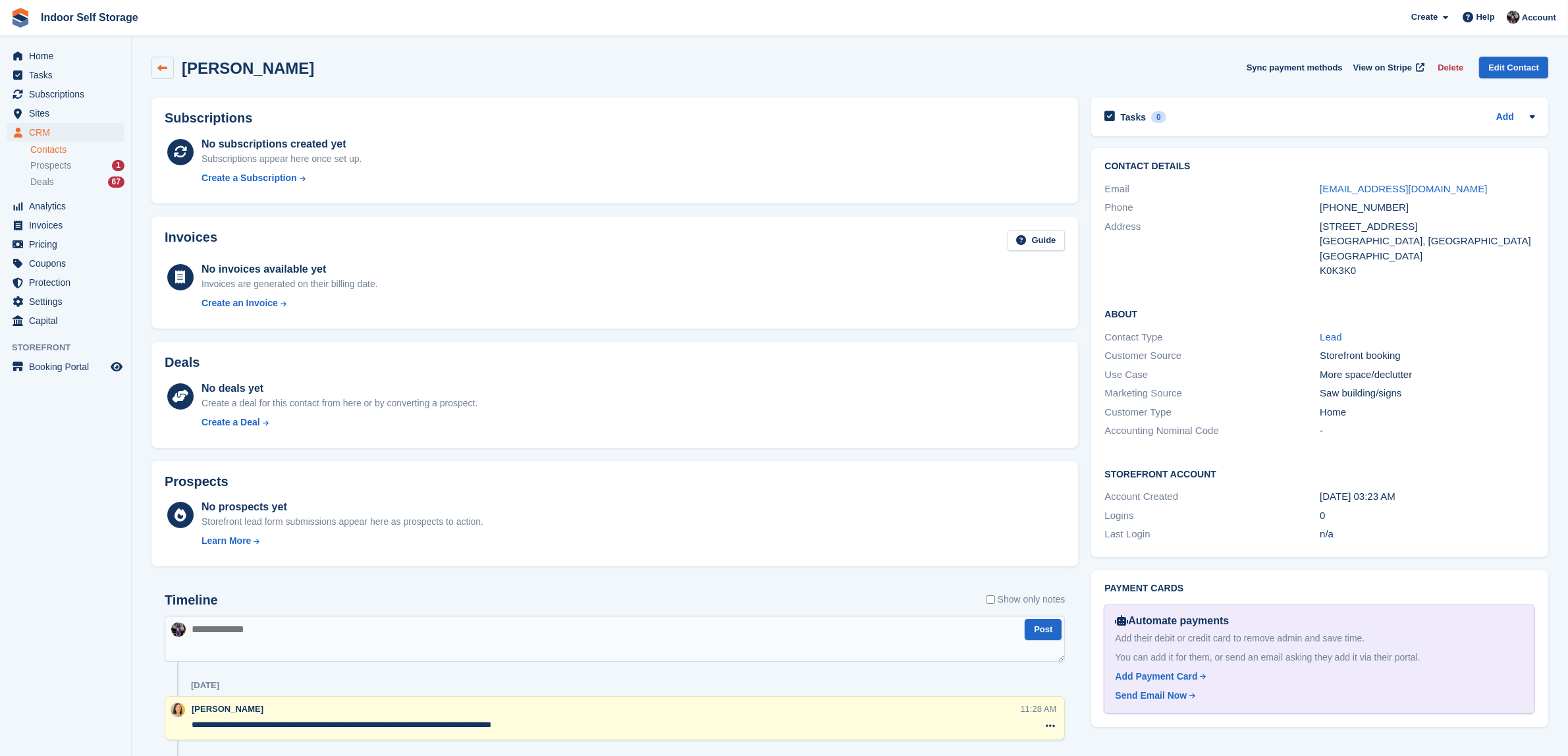
click at [162, 64] on icon at bounding box center [163, 68] width 10 height 10
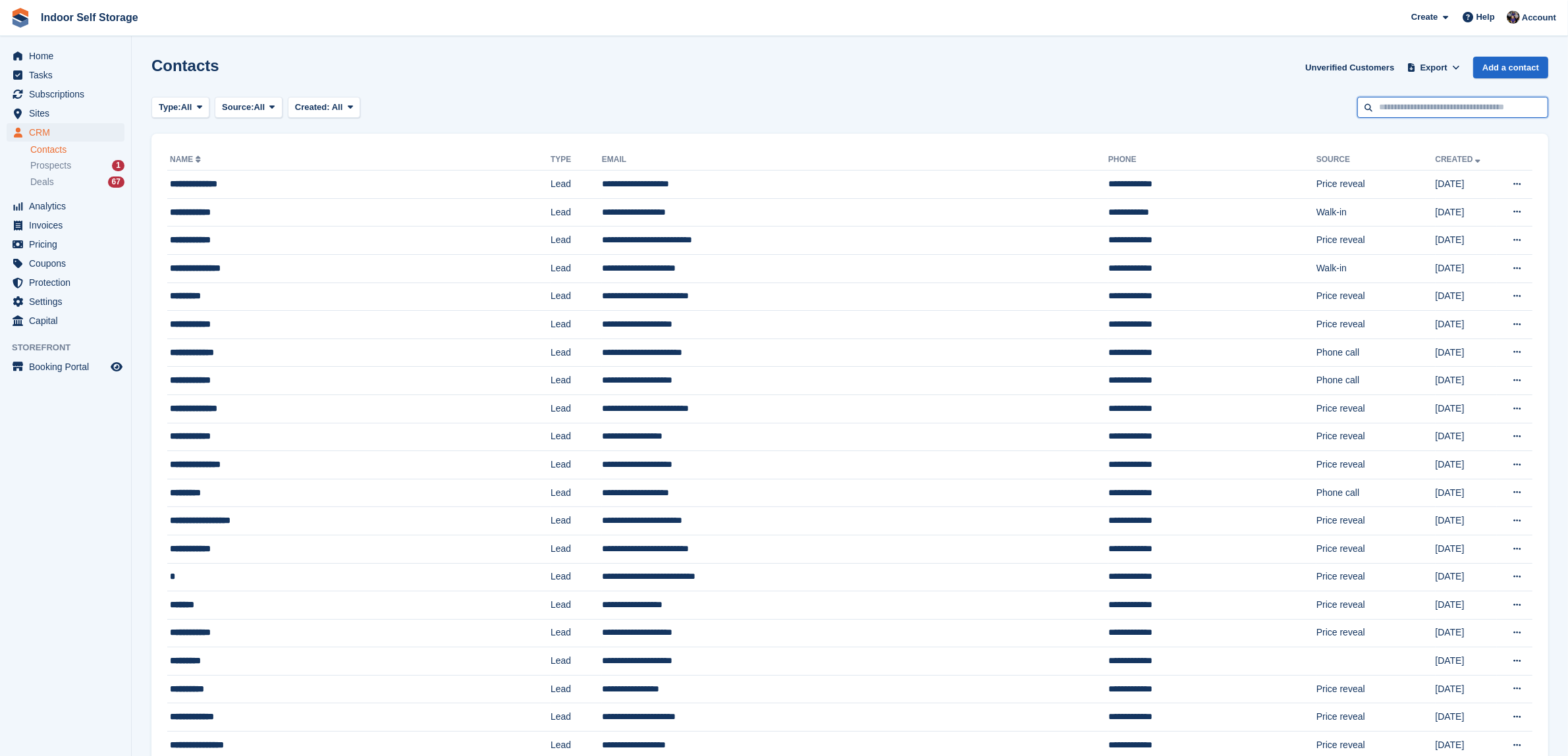
click at [1418, 106] on input "text" at bounding box center [1453, 108] width 191 height 22
type input "*******"
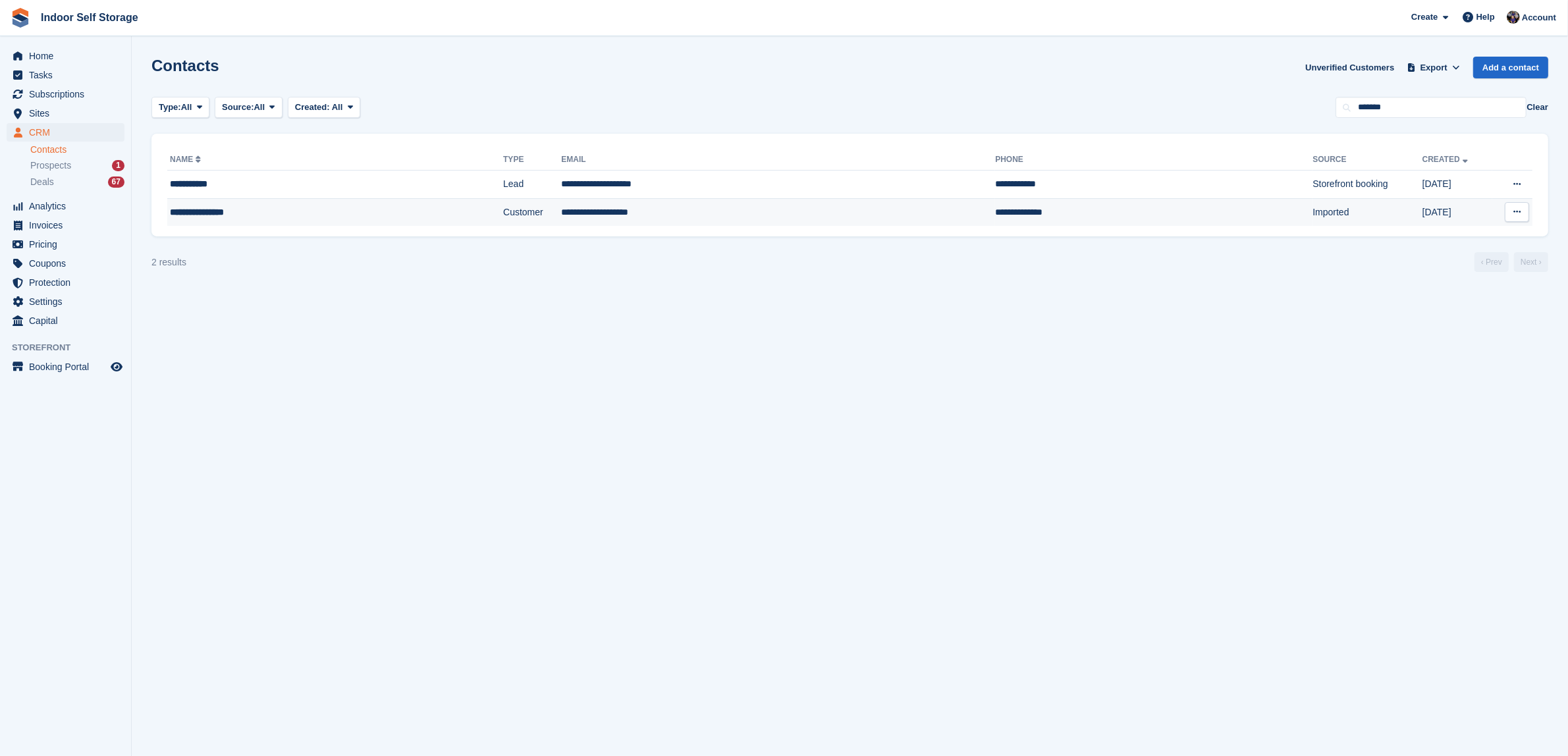
click at [675, 214] on td "**********" at bounding box center [778, 211] width 434 height 27
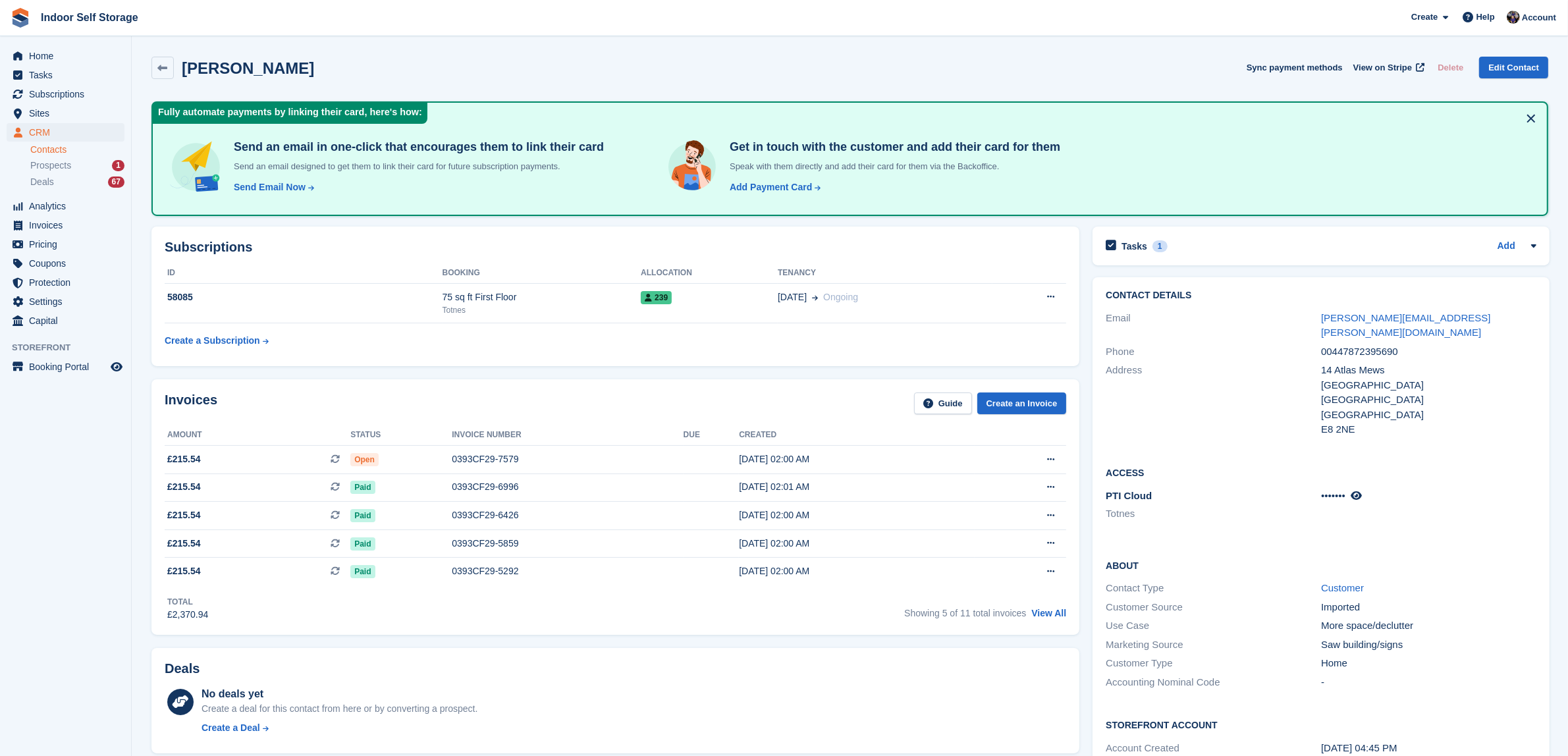
click at [53, 146] on link "Contacts" at bounding box center [77, 149] width 95 height 12
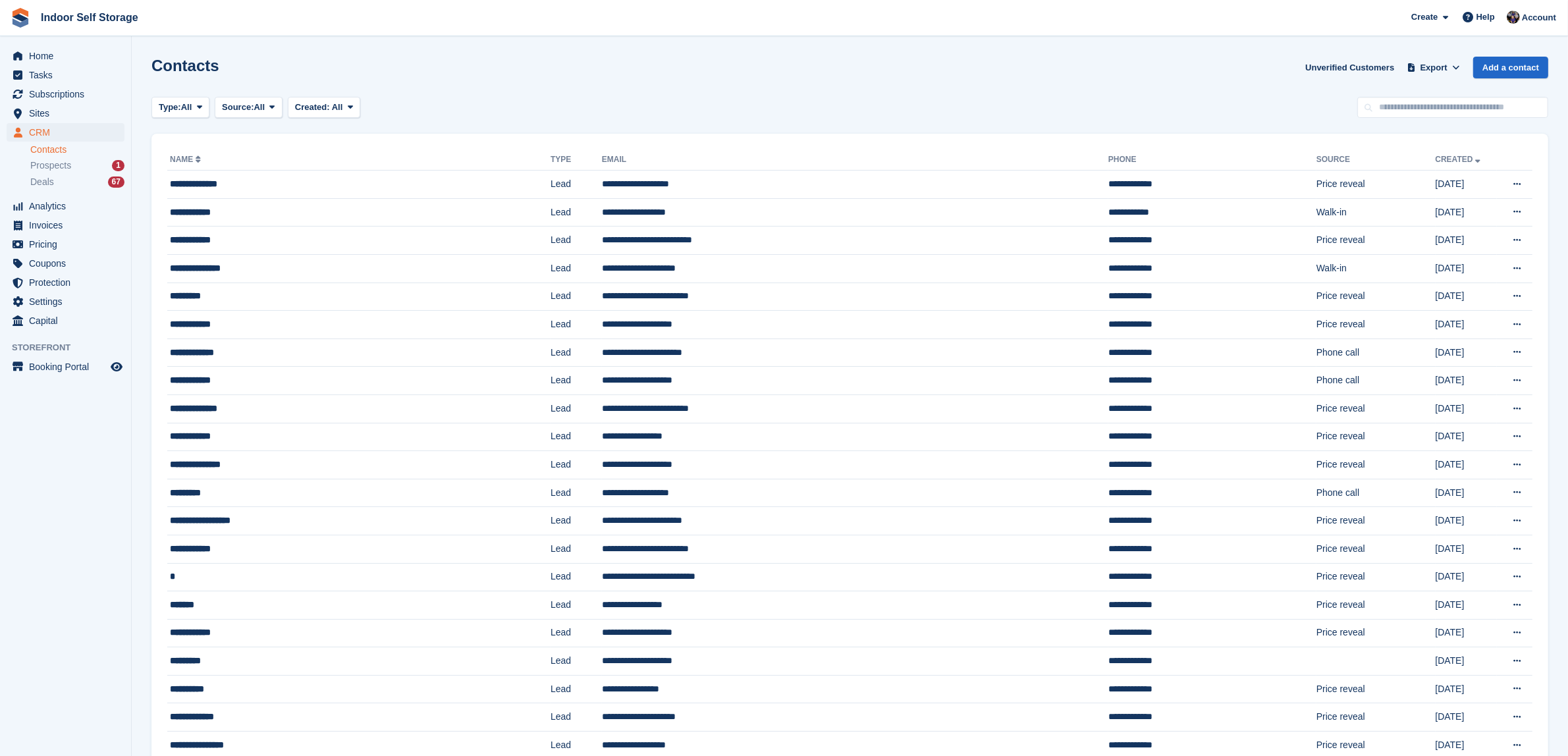
click at [37, 147] on link "Contacts" at bounding box center [77, 149] width 95 height 12
click at [40, 149] on link "Contacts" at bounding box center [77, 149] width 95 height 12
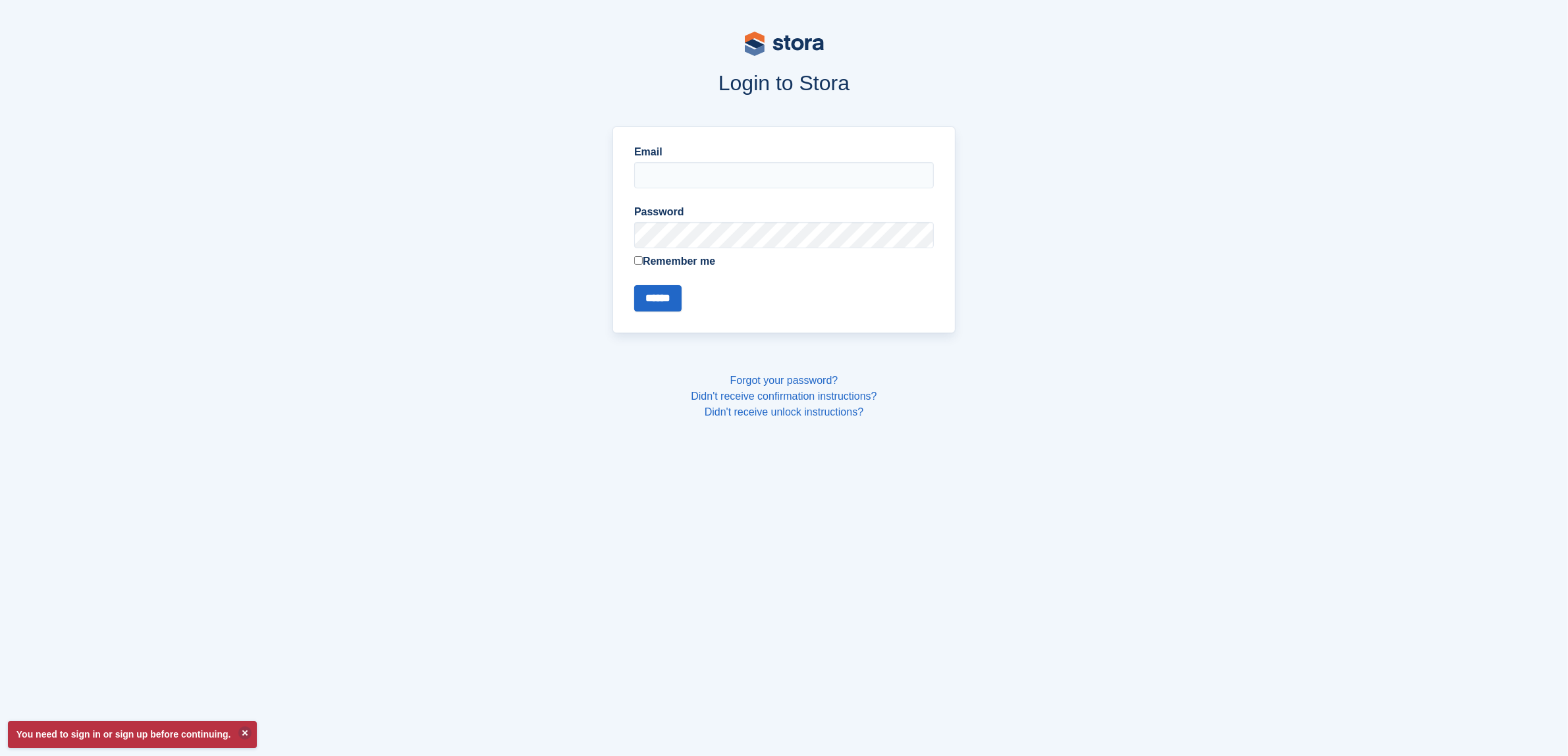
type input "**********"
click at [674, 299] on input "******" at bounding box center [658, 299] width 48 height 27
